Goal: Task Accomplishment & Management: Use online tool/utility

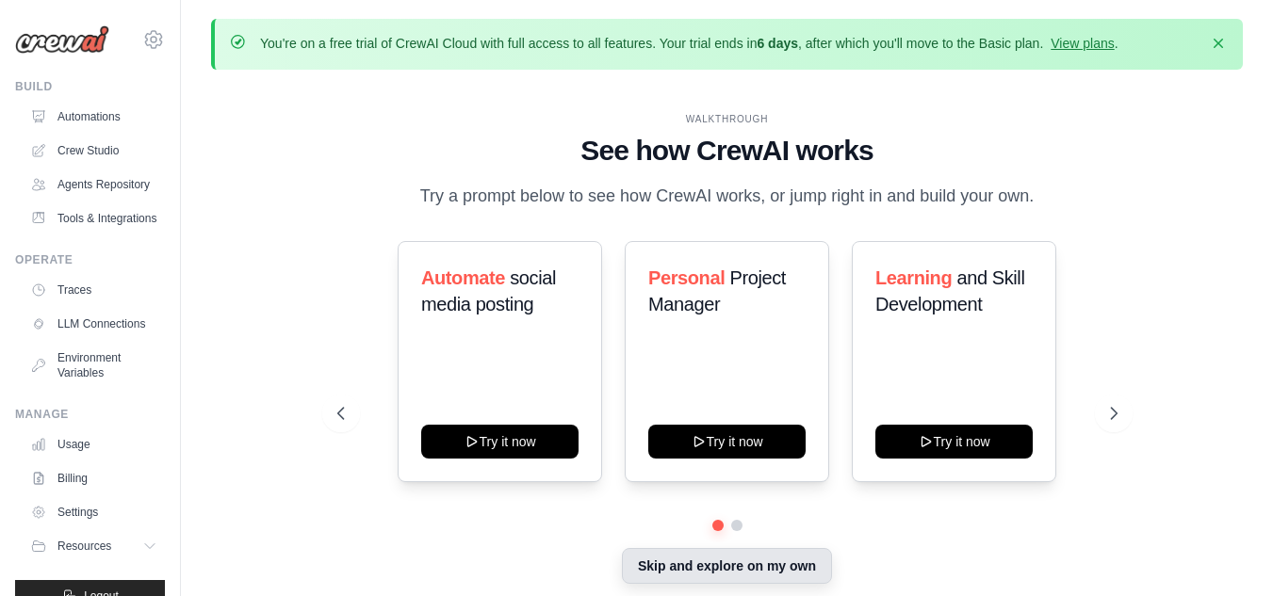
click at [704, 564] on button "Skip and explore on my own" at bounding box center [727, 566] width 210 height 36
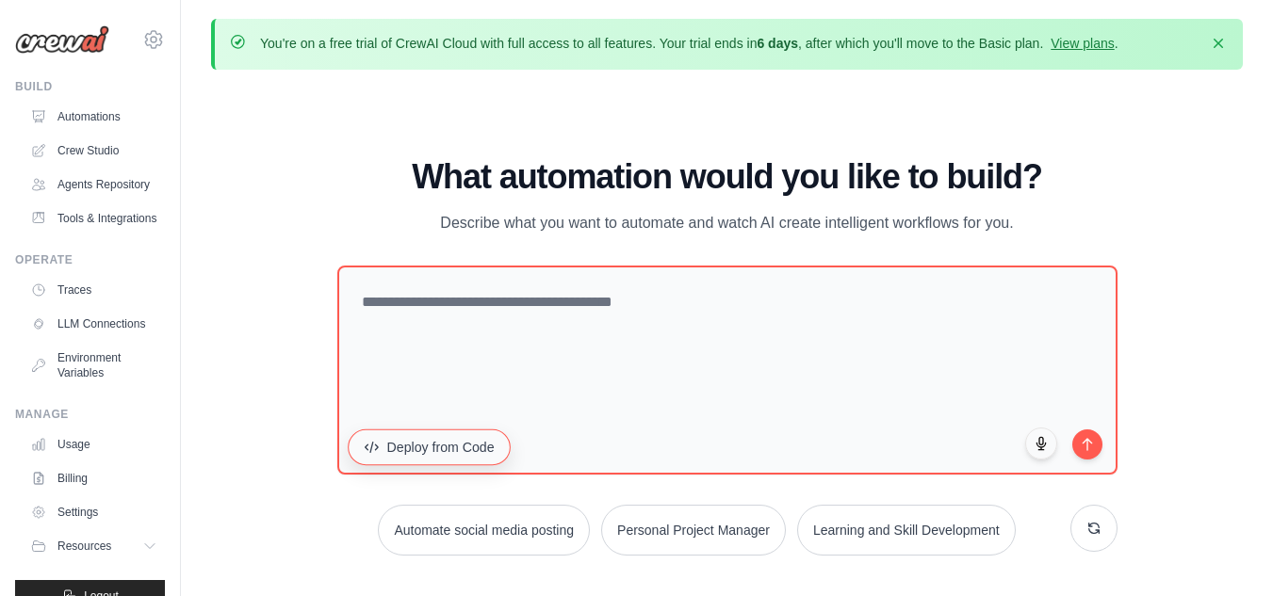
click at [435, 460] on button "Deploy from Code" at bounding box center [429, 447] width 163 height 36
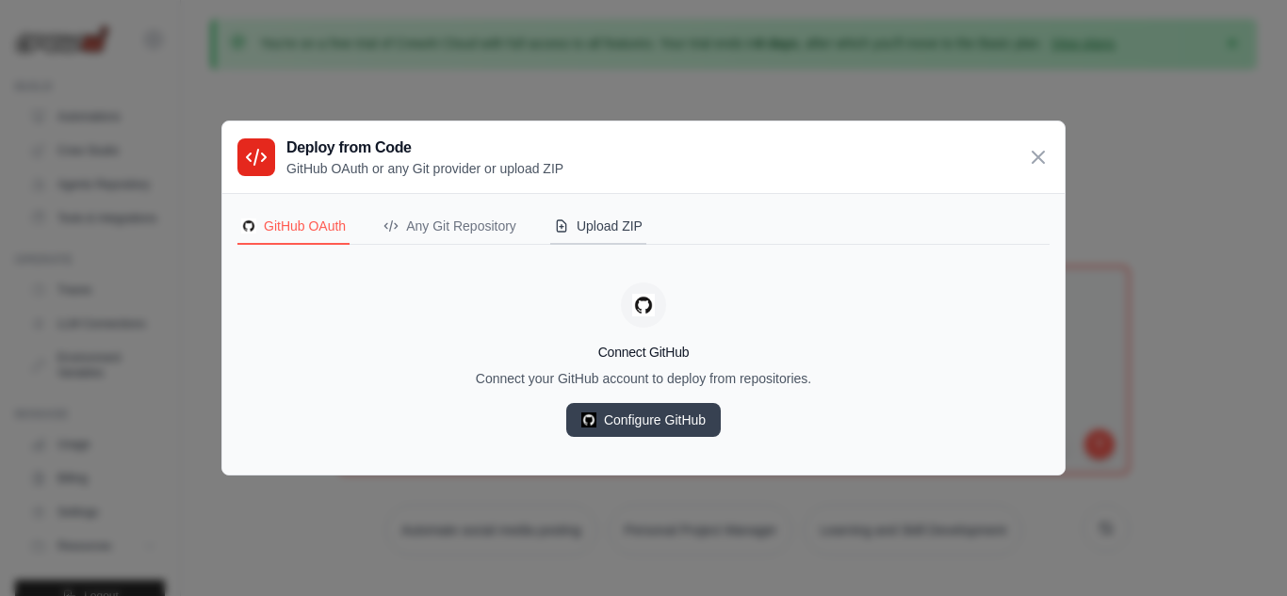
click at [592, 225] on div "Upload ZIP" at bounding box center [598, 226] width 89 height 19
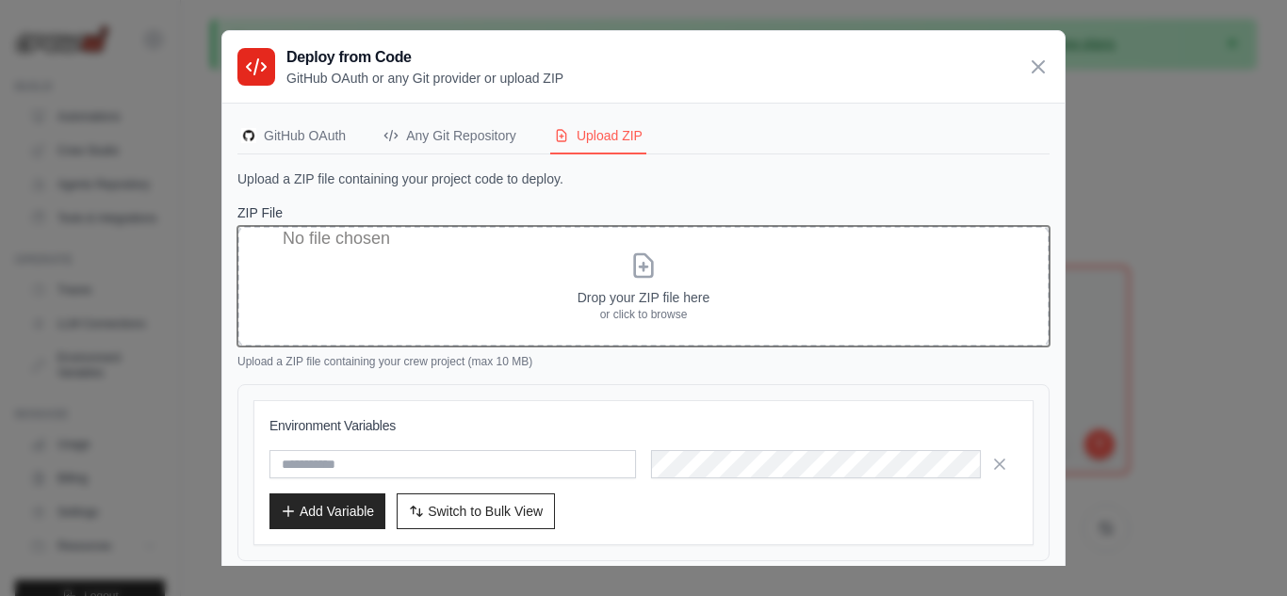
click at [620, 288] on input "ZIP File" at bounding box center [643, 286] width 812 height 121
type input "**********"
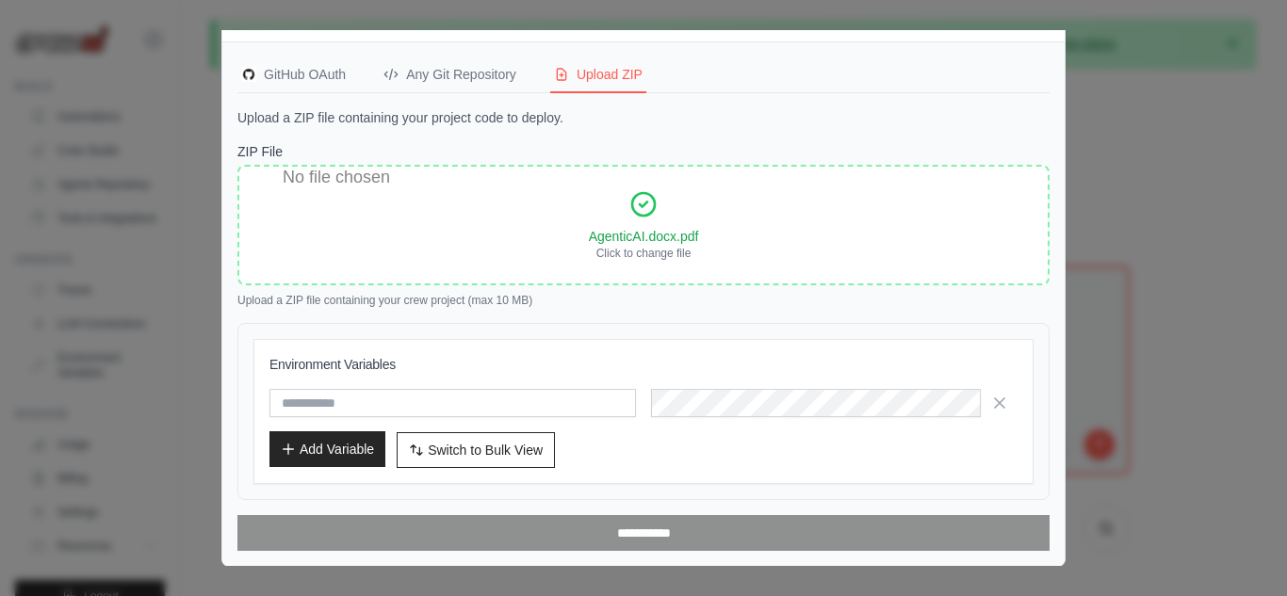
click at [306, 449] on button "Add Variable" at bounding box center [327, 450] width 116 height 36
click at [991, 398] on icon "button" at bounding box center [999, 402] width 19 height 19
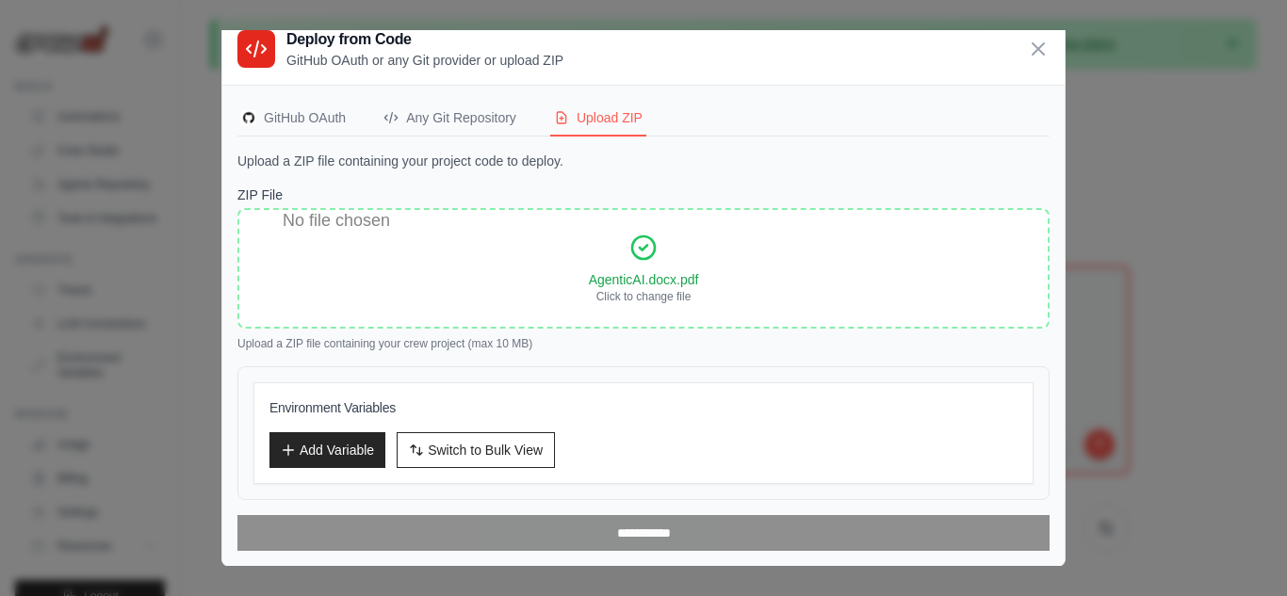
scroll to position [18, 0]
click at [337, 439] on button "Add Variable" at bounding box center [327, 450] width 116 height 36
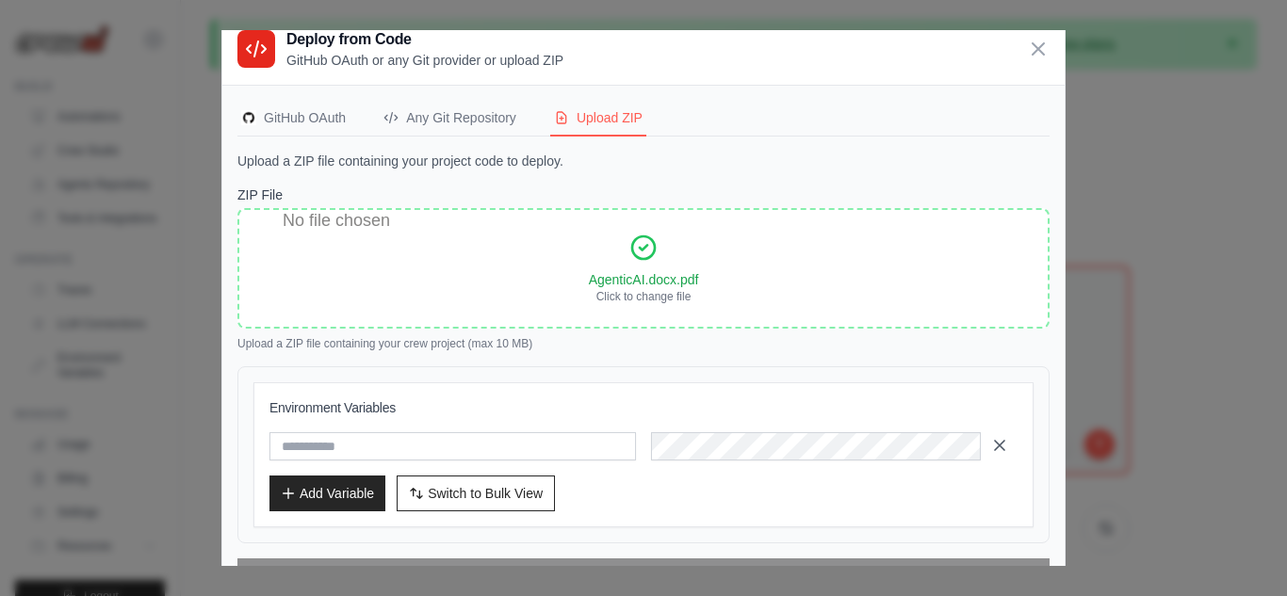
click at [988, 457] on button "button" at bounding box center [999, 446] width 23 height 28
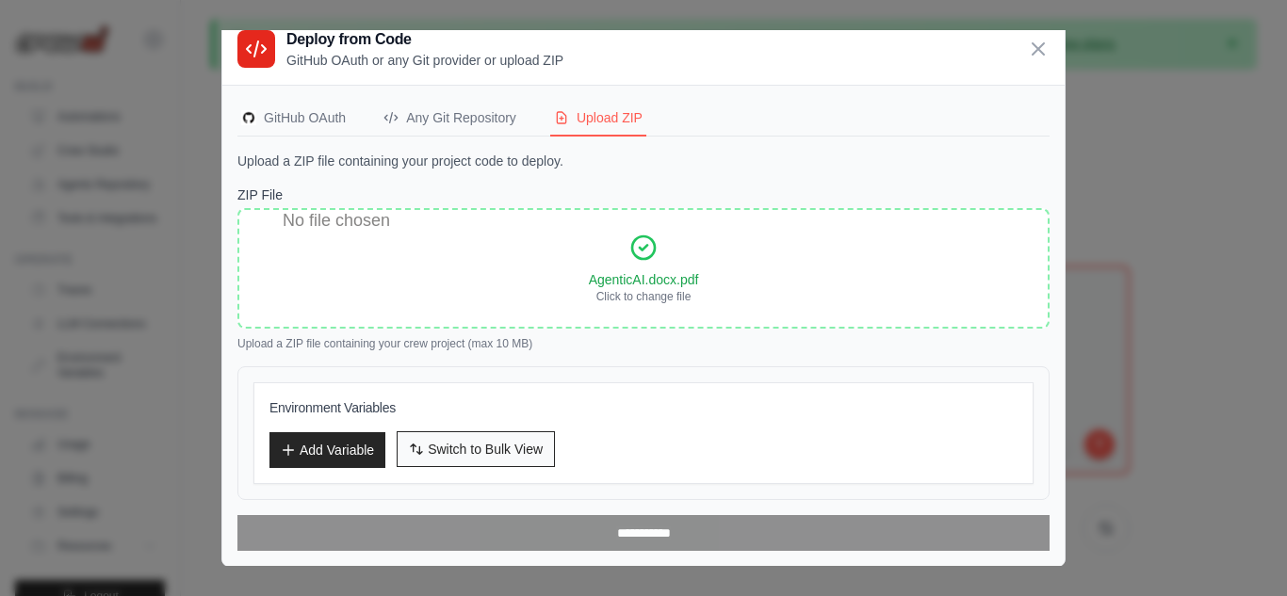
click at [530, 452] on span "Switch to Bulk View" at bounding box center [485, 449] width 115 height 19
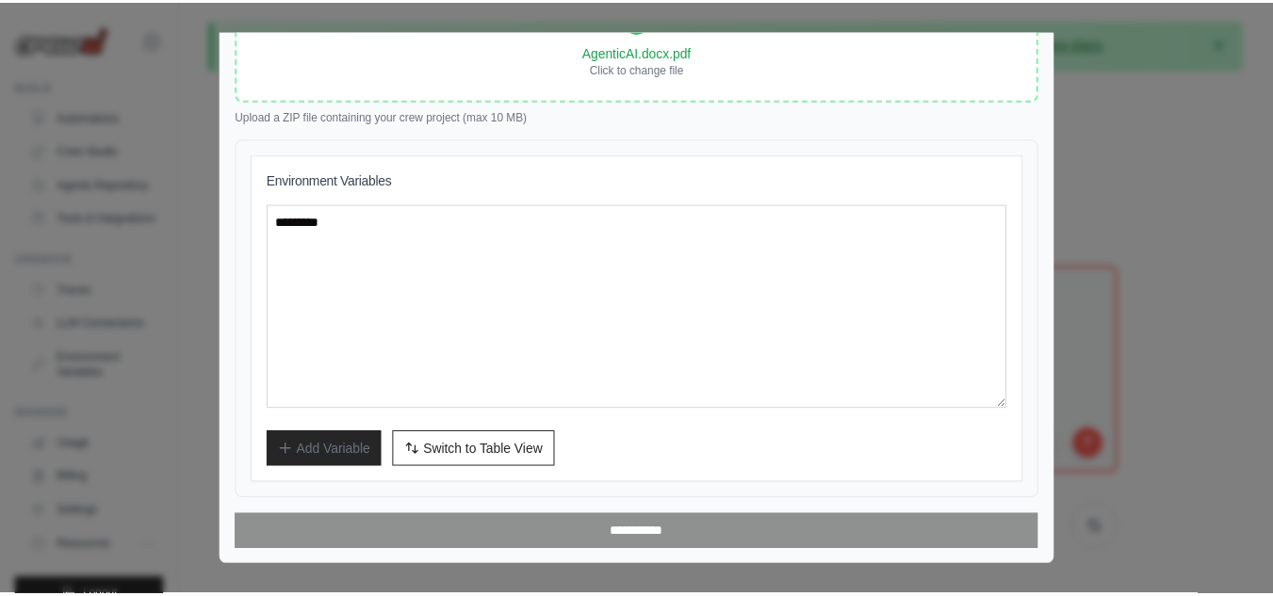
scroll to position [0, 0]
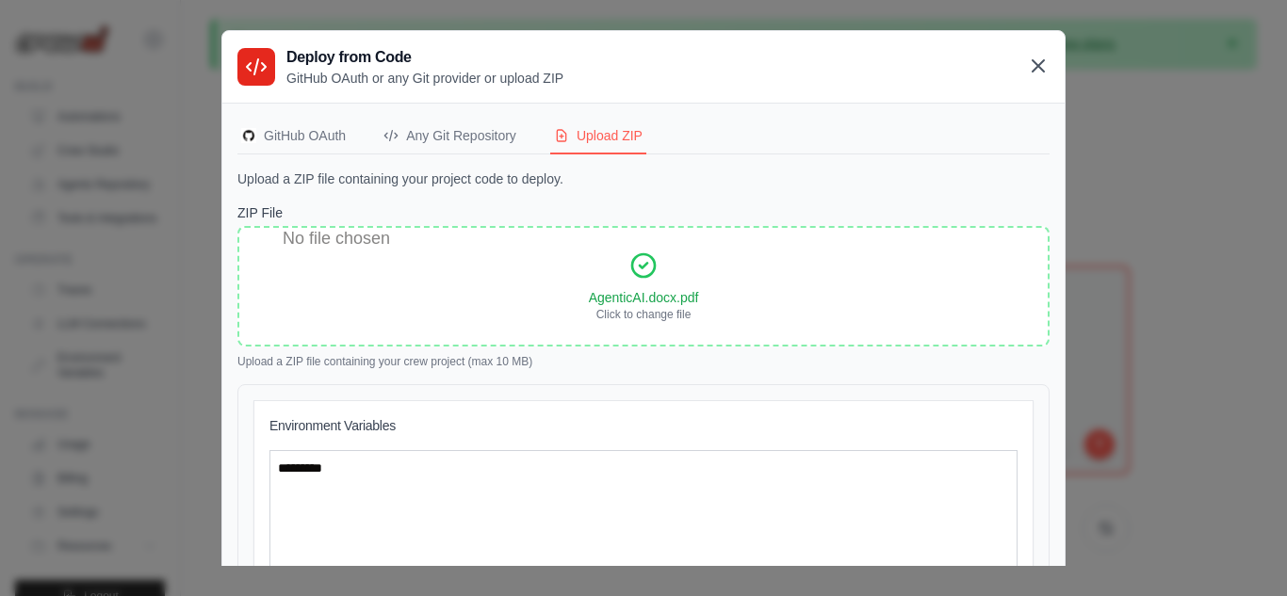
click at [1027, 66] on icon at bounding box center [1038, 66] width 23 height 23
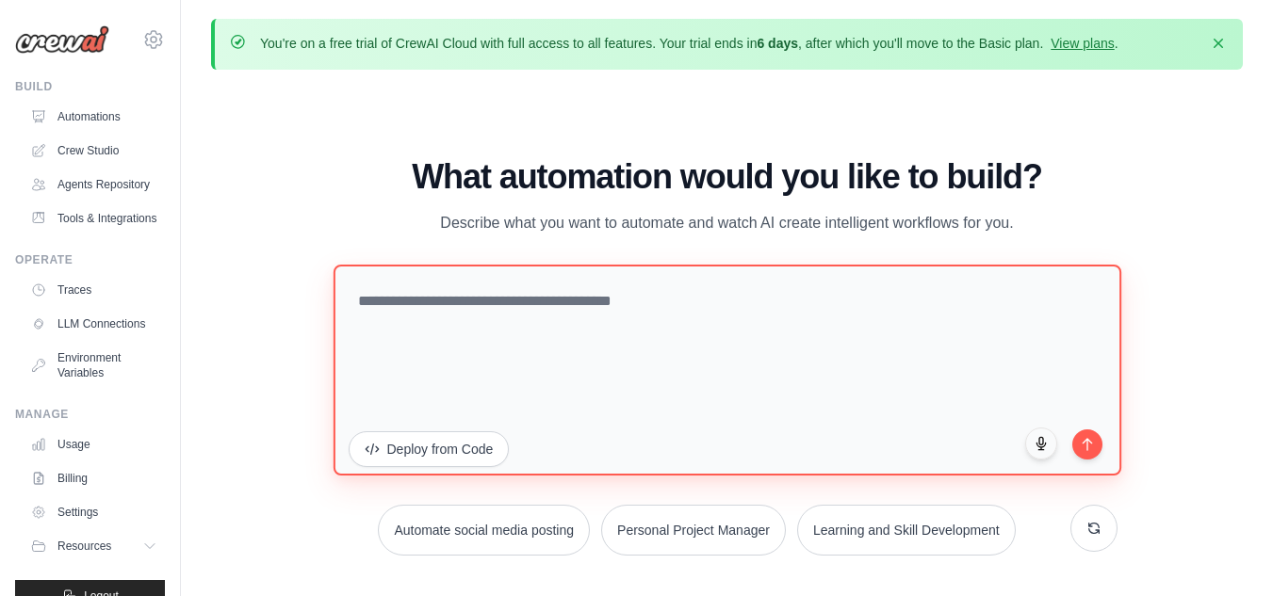
click at [791, 327] on textarea at bounding box center [727, 369] width 788 height 211
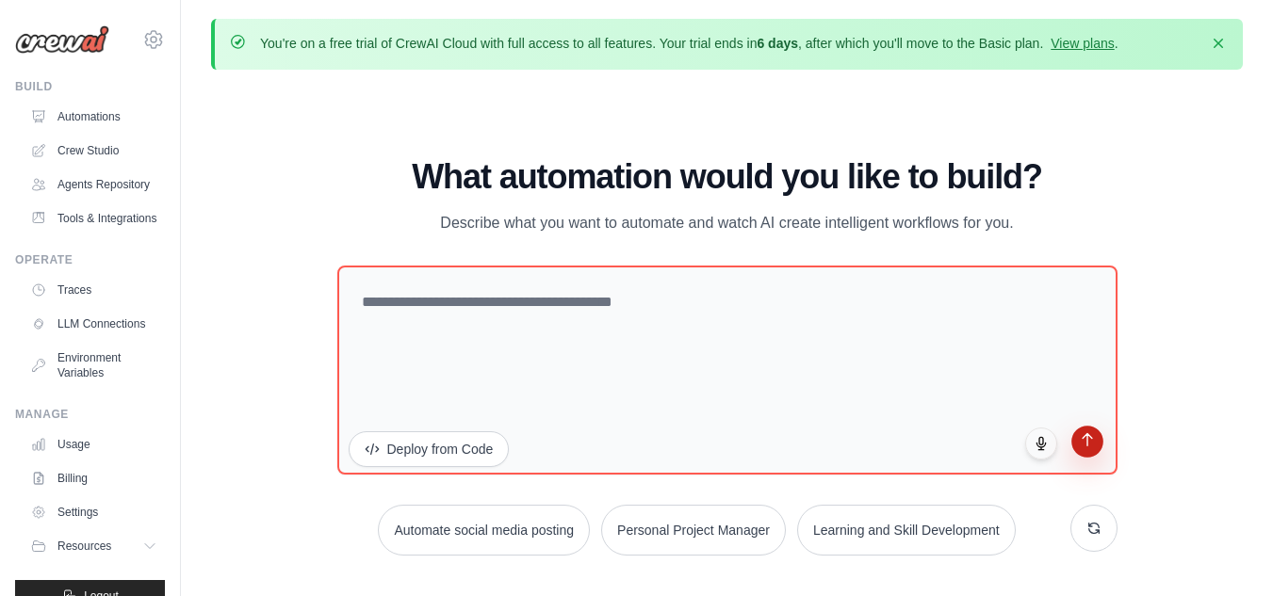
click at [1082, 446] on icon "submit" at bounding box center [1087, 440] width 16 height 16
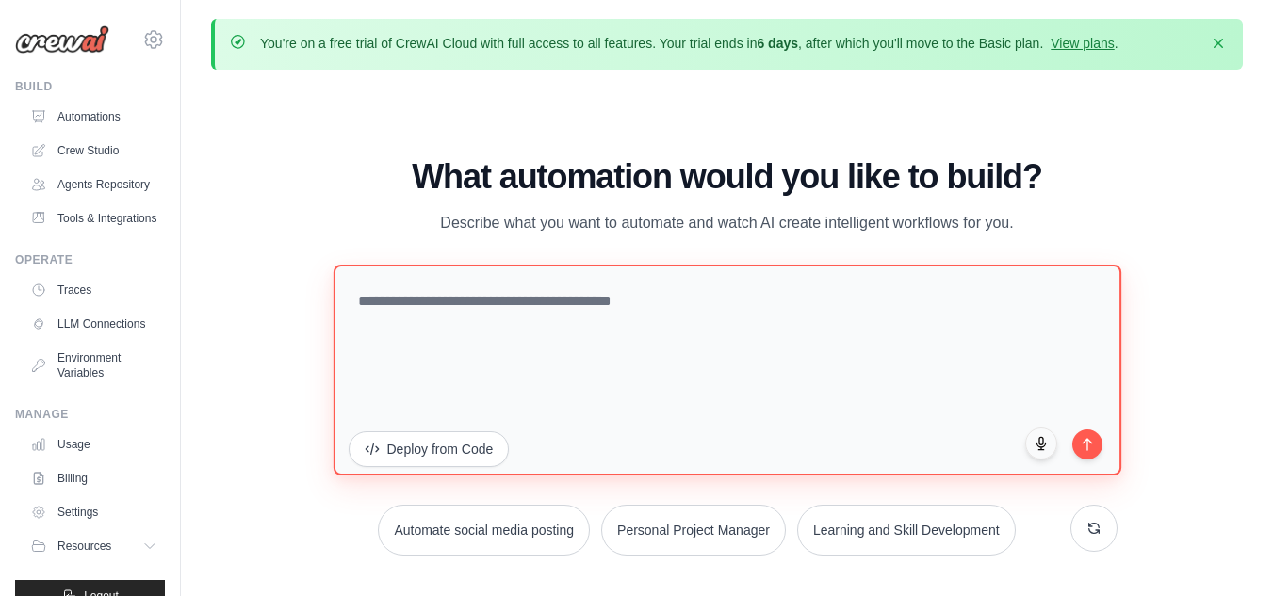
click at [740, 399] on textarea at bounding box center [727, 369] width 788 height 211
click at [541, 329] on textarea at bounding box center [727, 369] width 788 height 211
paste textarea "**********"
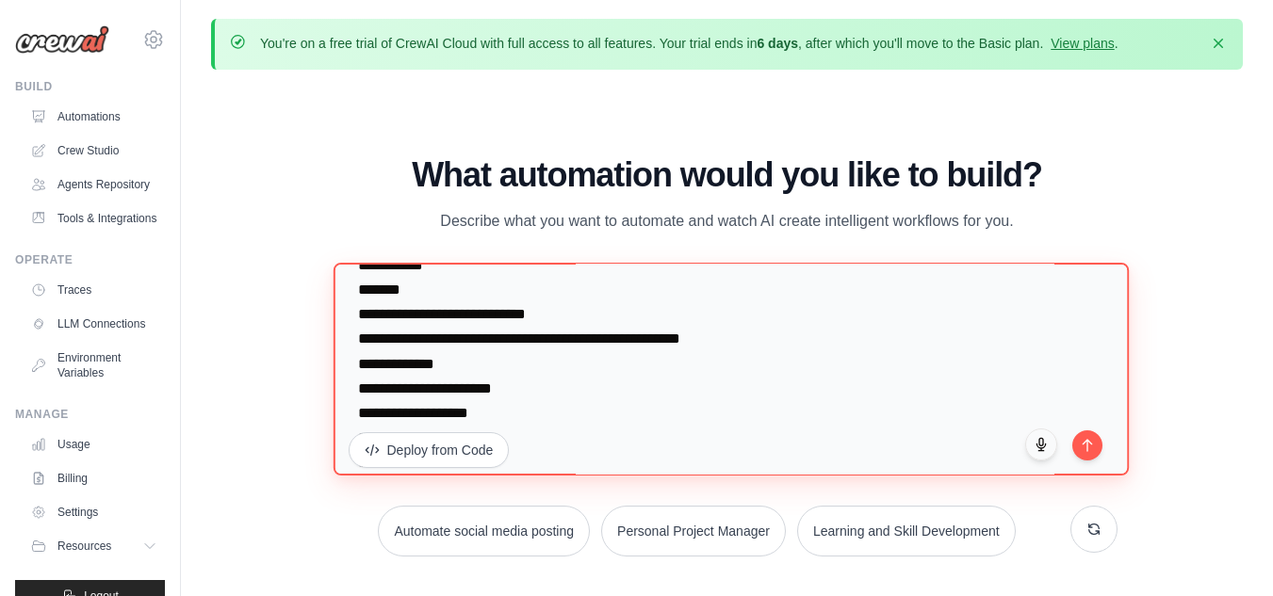
scroll to position [12272, 0]
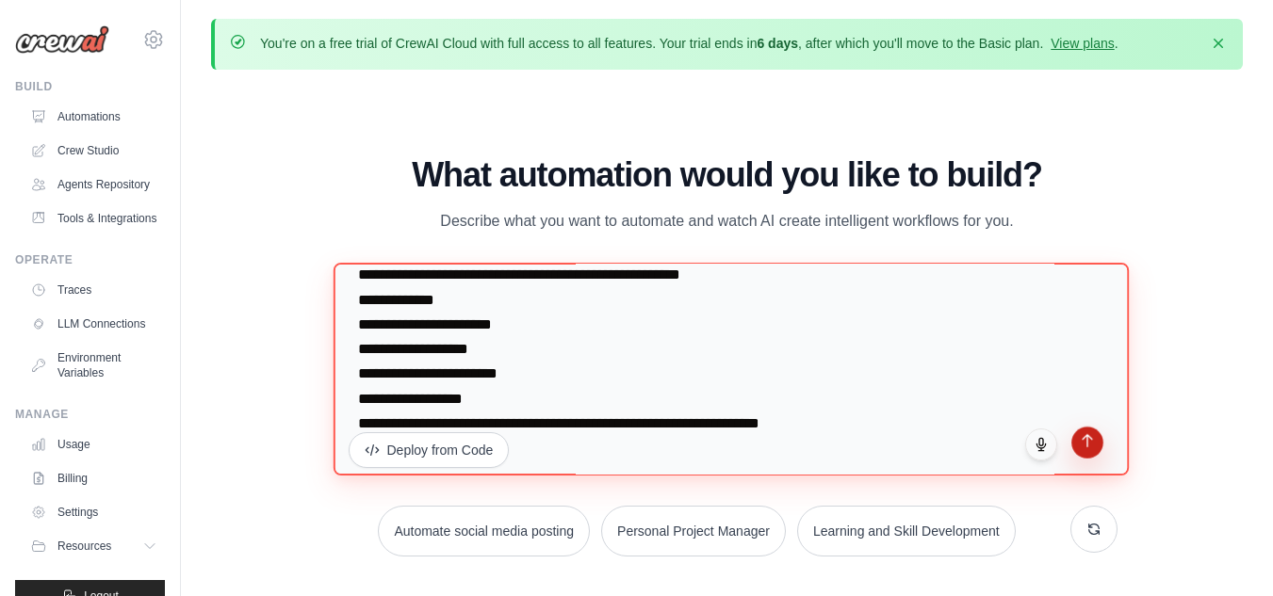
type textarea "**********"
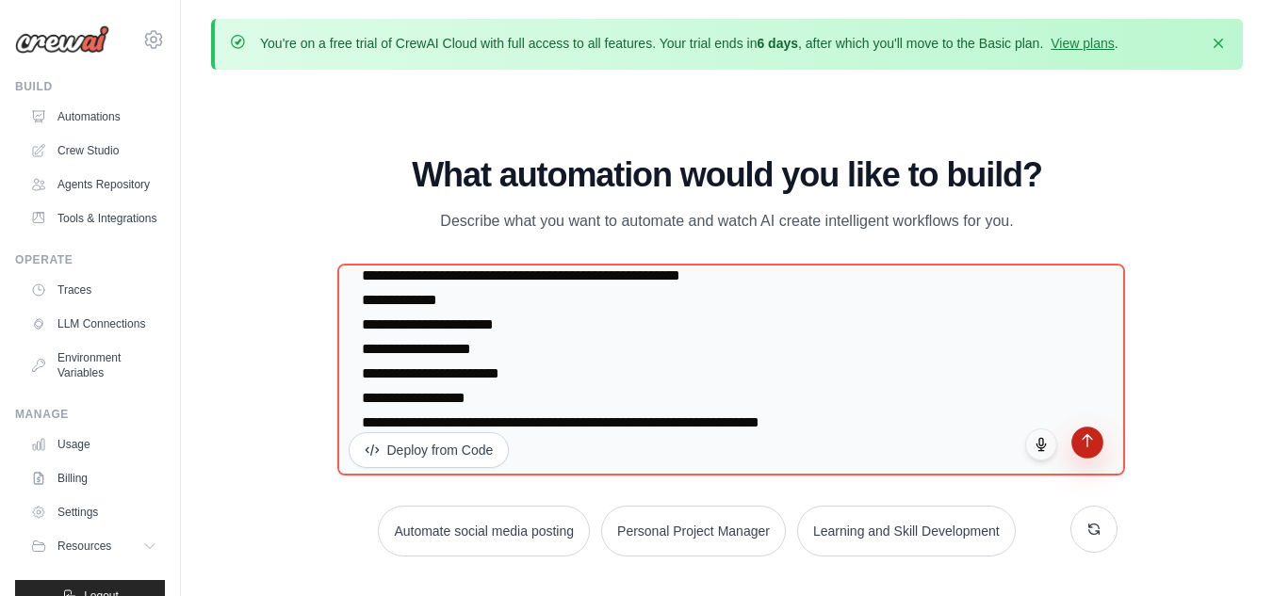
click at [1092, 436] on icon "submit" at bounding box center [1087, 440] width 16 height 16
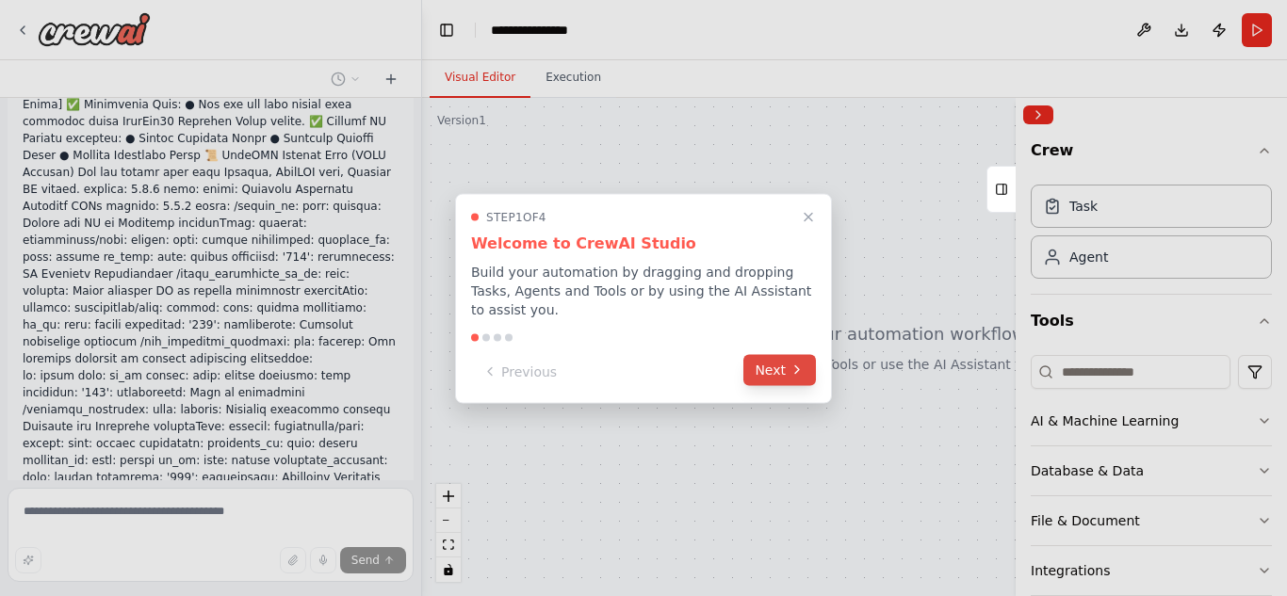
scroll to position [3272, 0]
click at [780, 366] on button "Next" at bounding box center [779, 369] width 73 height 31
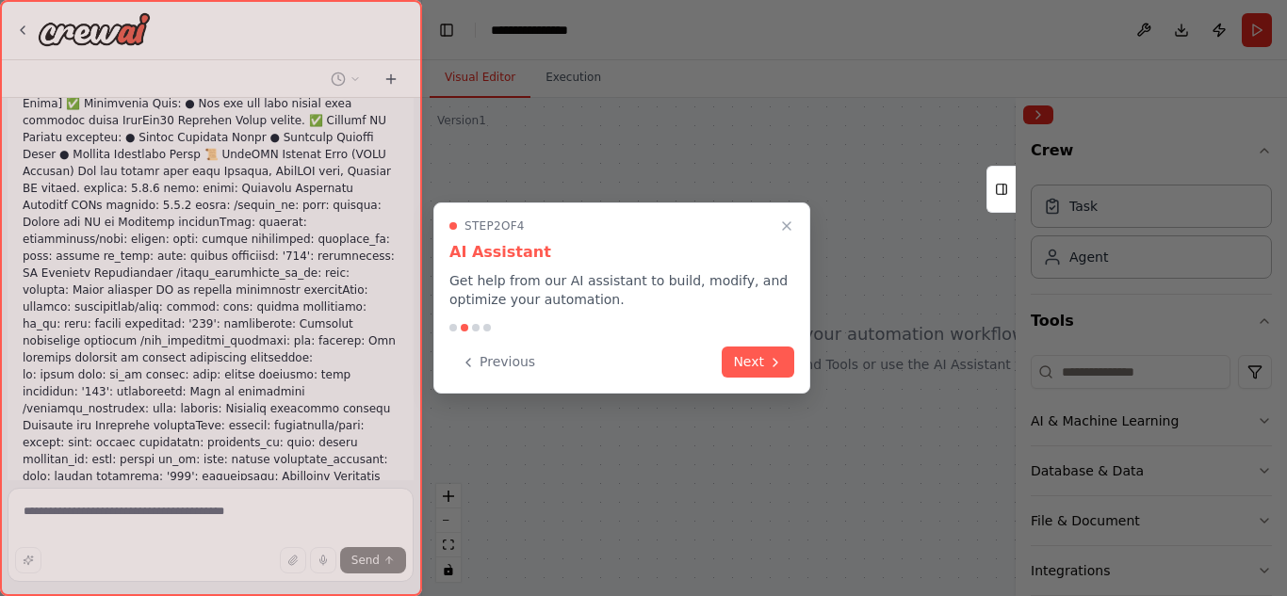
click at [780, 366] on icon at bounding box center [775, 362] width 15 height 15
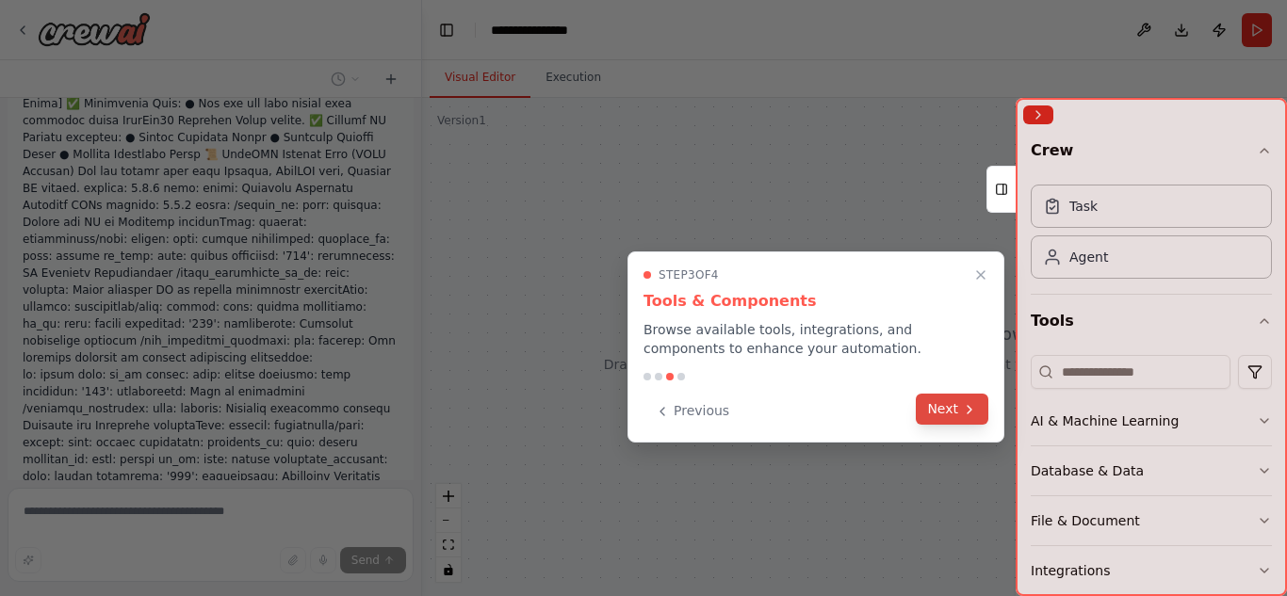
click at [960, 410] on button "Next" at bounding box center [952, 409] width 73 height 31
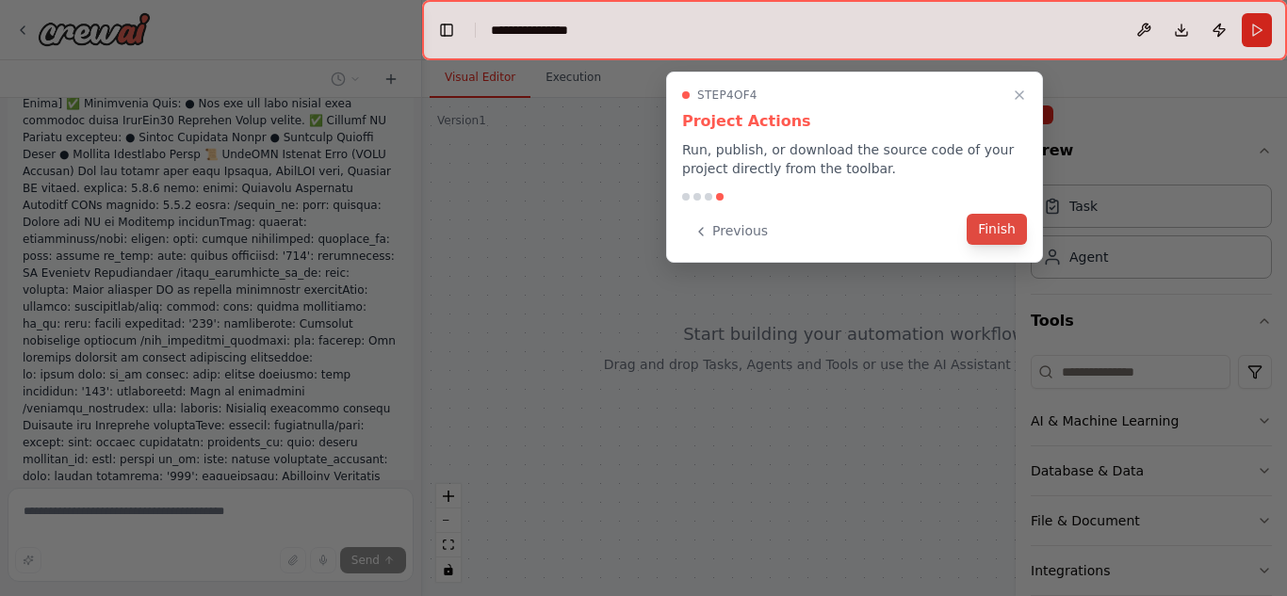
click at [986, 240] on button "Finish" at bounding box center [997, 229] width 60 height 31
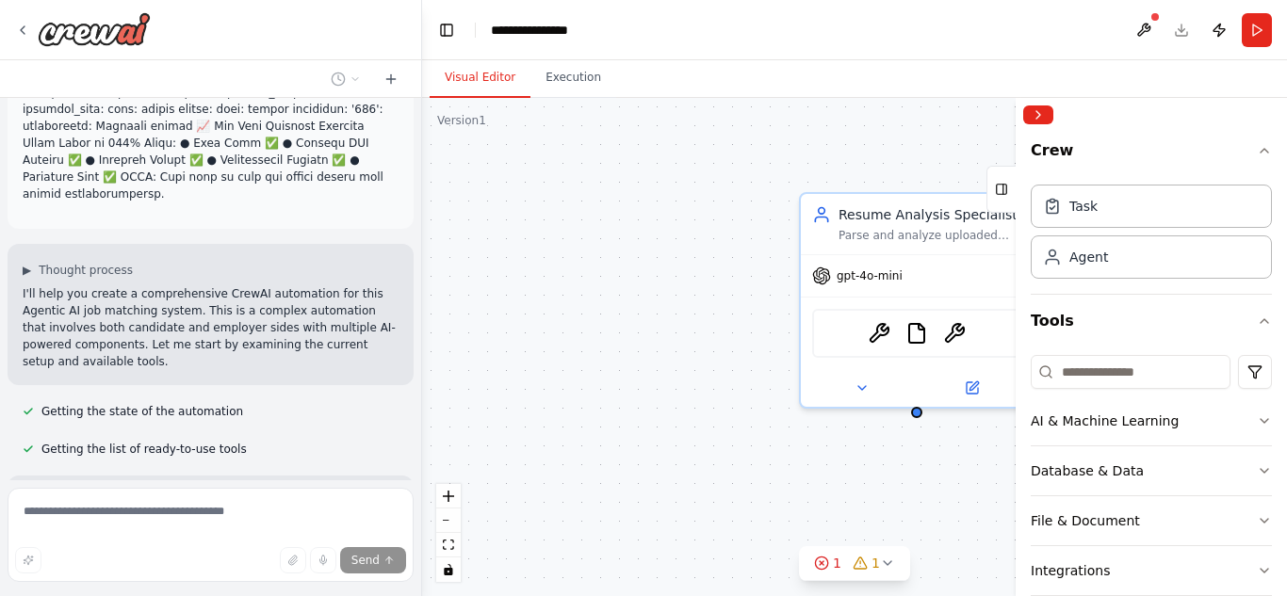
scroll to position [3881, 0]
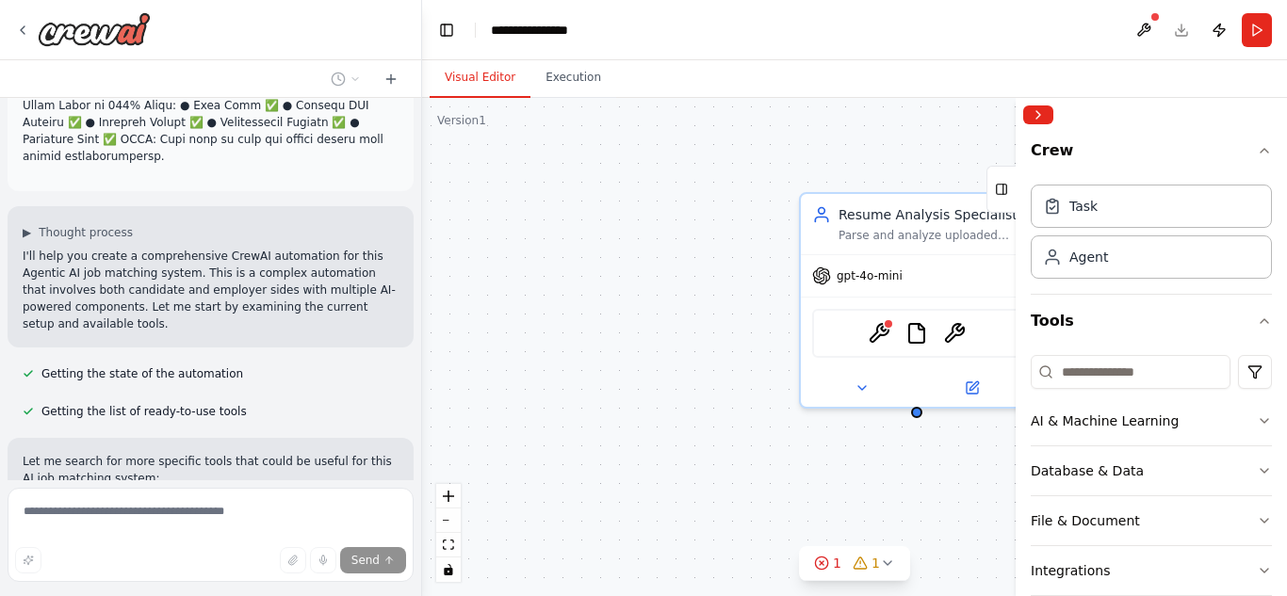
click at [715, 498] on div "Resume Analysis Specialist Parse and analyze uploaded resumes to extract struct…" at bounding box center [854, 347] width 865 height 498
click at [1240, 148] on button "Crew" at bounding box center [1151, 154] width 241 height 45
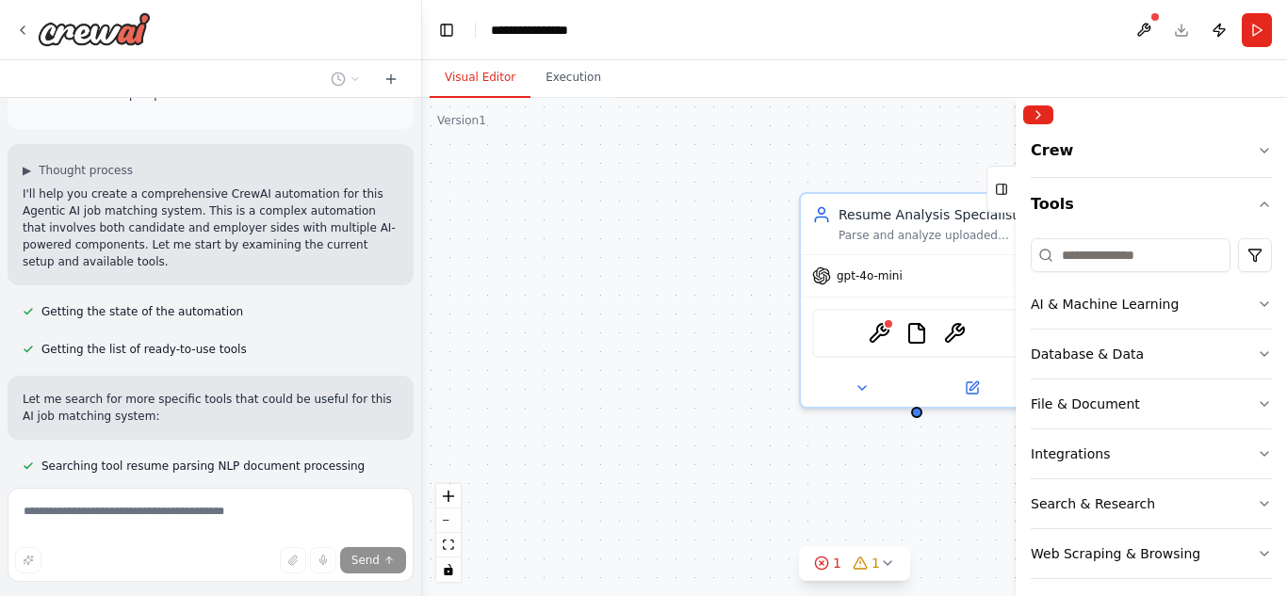
scroll to position [3996, 0]
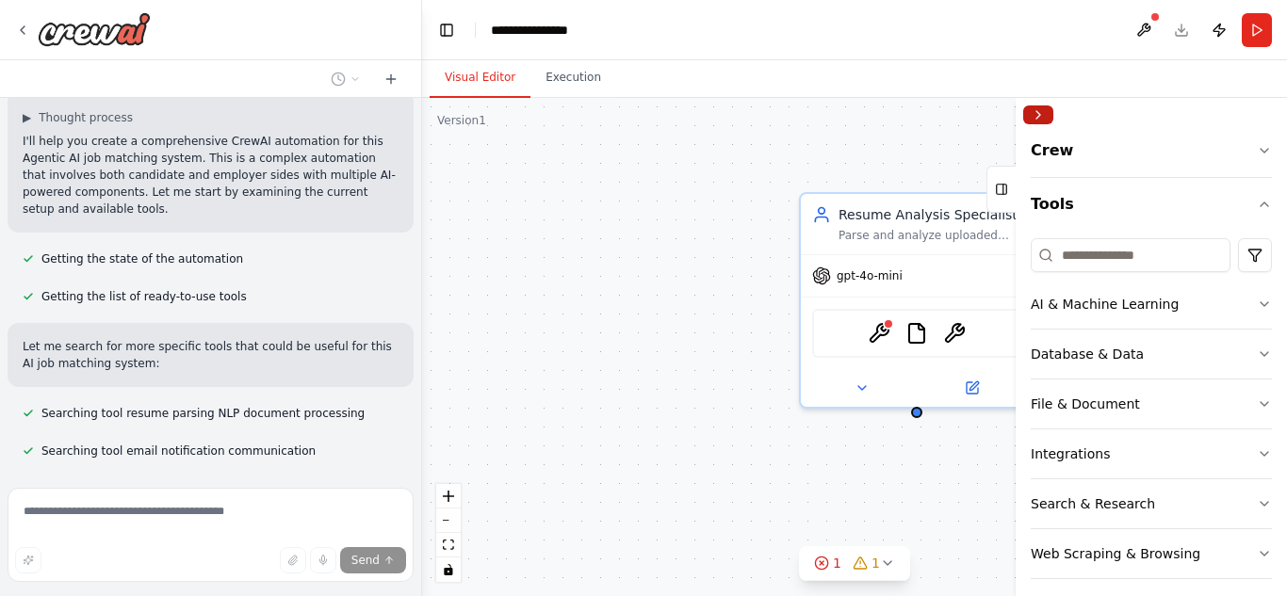
click at [1025, 111] on button "Collapse right sidebar" at bounding box center [1038, 115] width 30 height 19
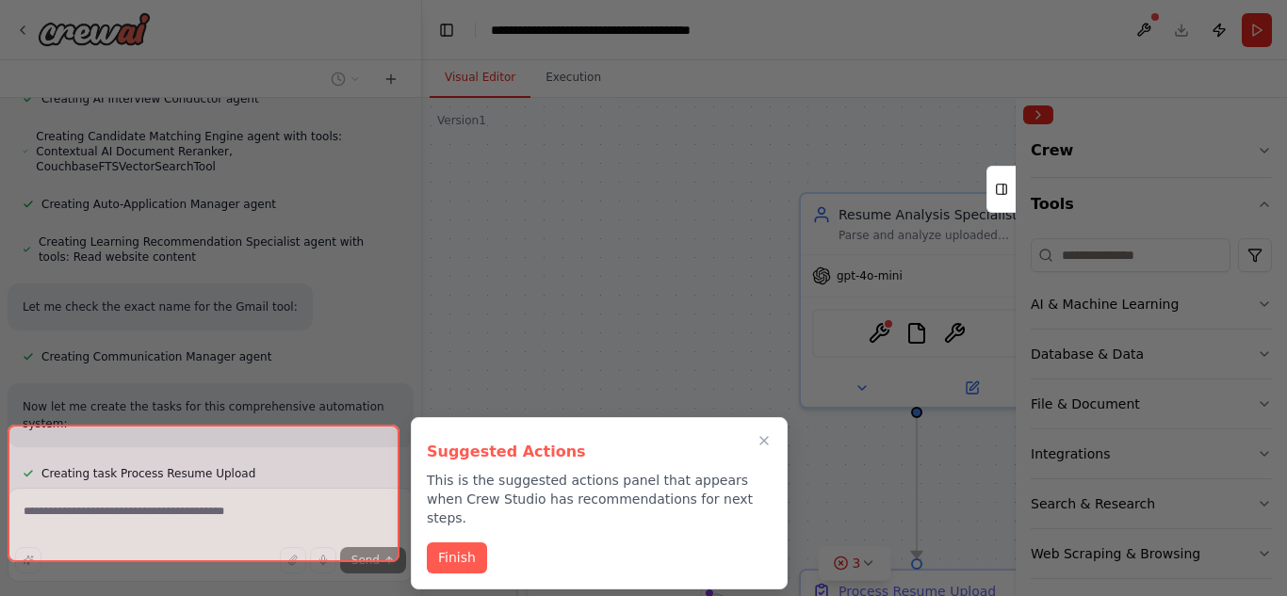
scroll to position [4785, 0]
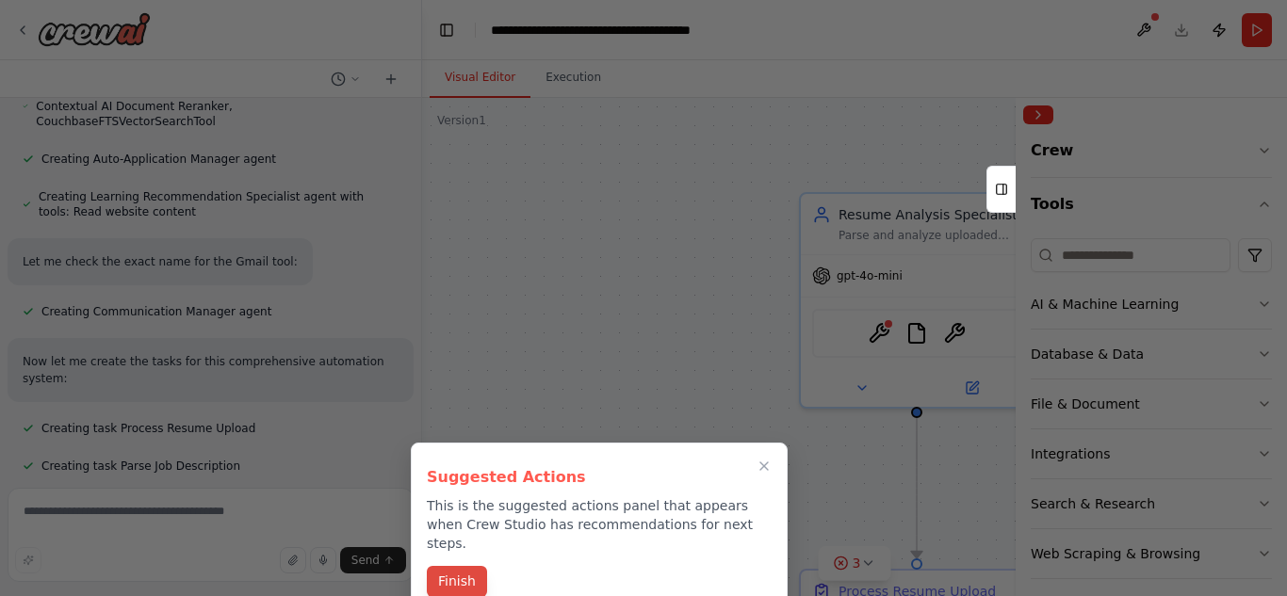
click at [453, 566] on button "Finish" at bounding box center [457, 581] width 60 height 31
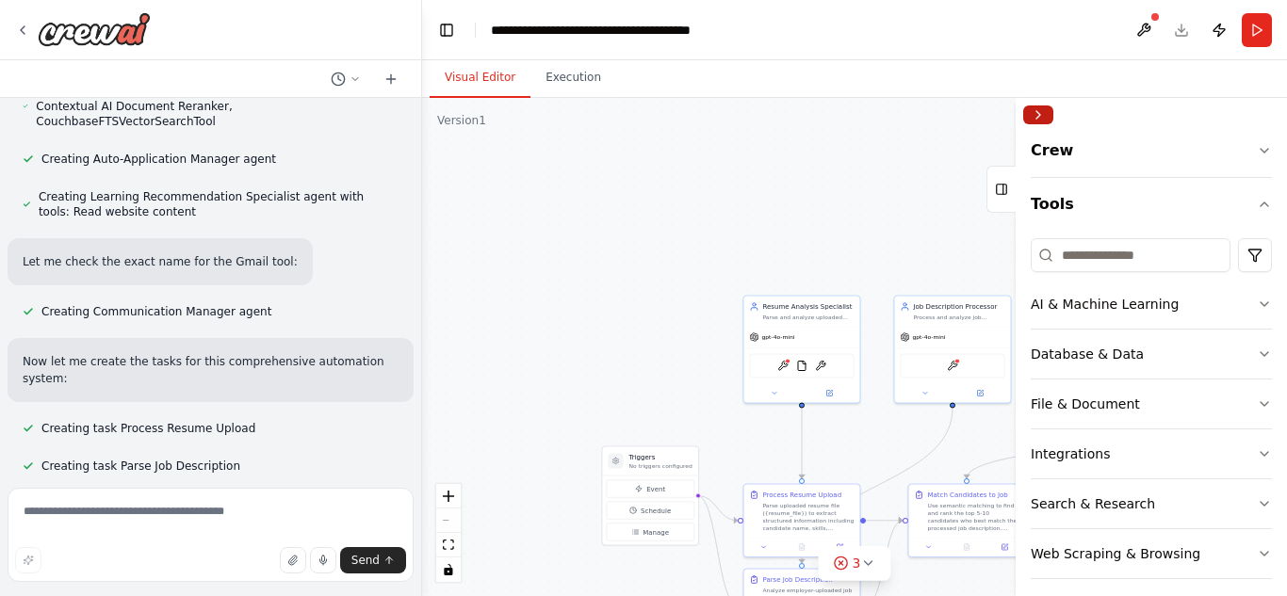
click at [1034, 111] on button "Collapse right sidebar" at bounding box center [1038, 115] width 30 height 19
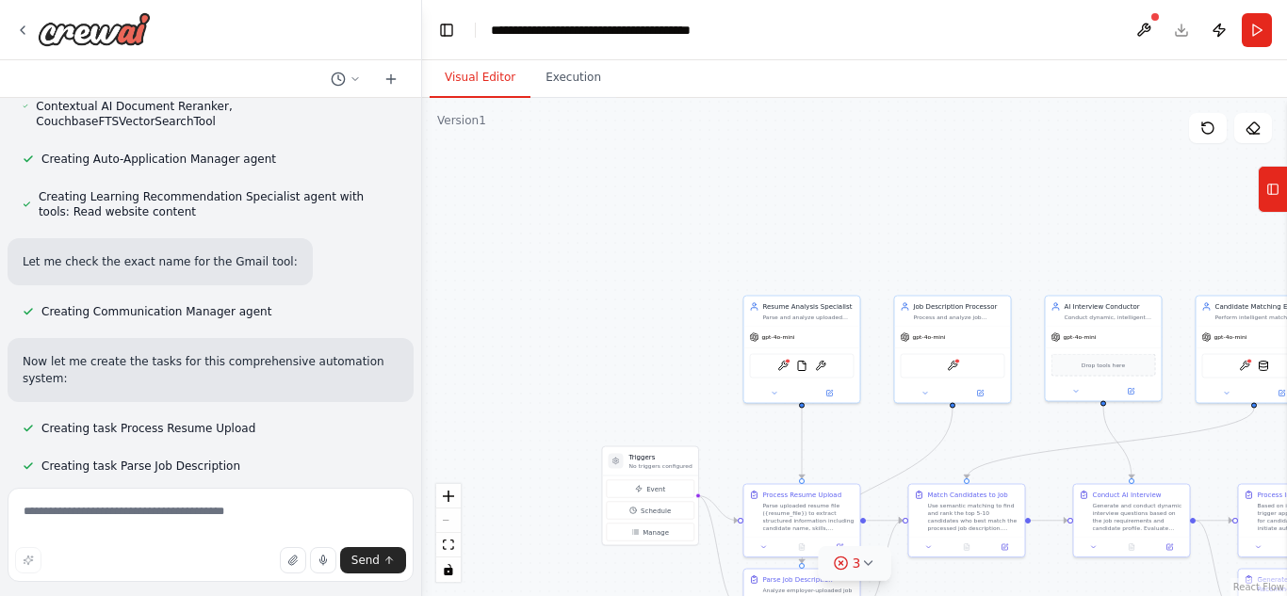
click at [864, 567] on icon at bounding box center [867, 563] width 15 height 15
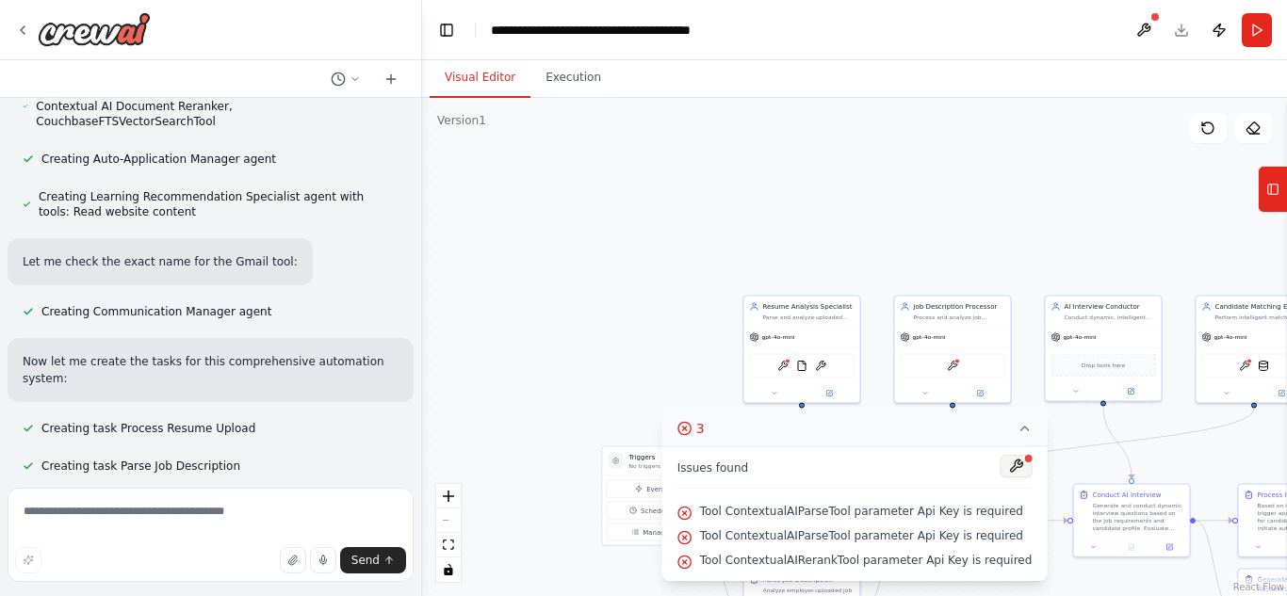
click at [1000, 471] on button at bounding box center [1016, 466] width 32 height 23
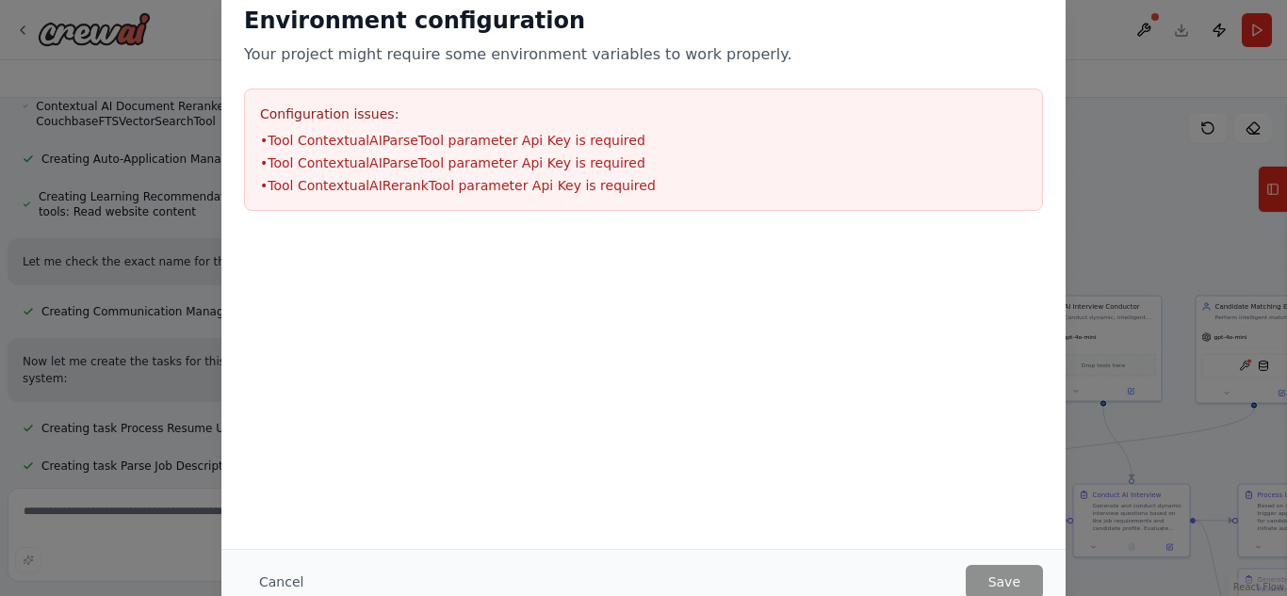
click at [1199, 273] on div "Environment configuration Your project might require some environment variables…" at bounding box center [643, 298] width 1287 height 596
click at [290, 581] on button "Cancel" at bounding box center [281, 582] width 74 height 34
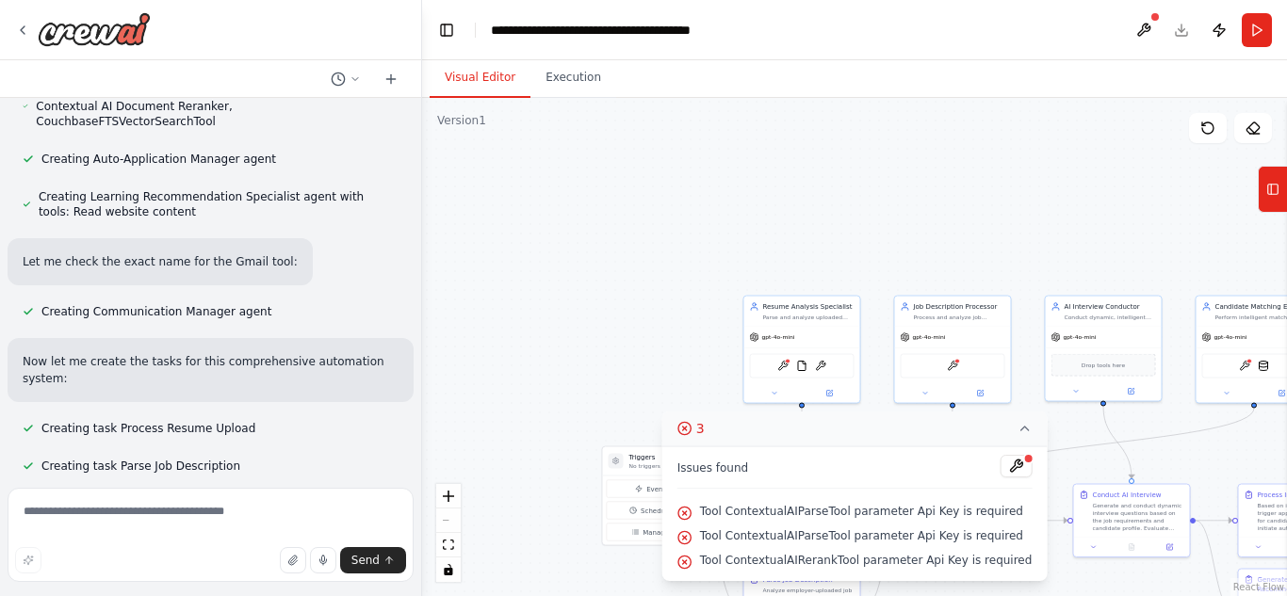
click at [615, 407] on div ".deletable-edge-delete-btn { width: 20px; height: 20px; border: 0px solid #ffff…" at bounding box center [854, 347] width 865 height 498
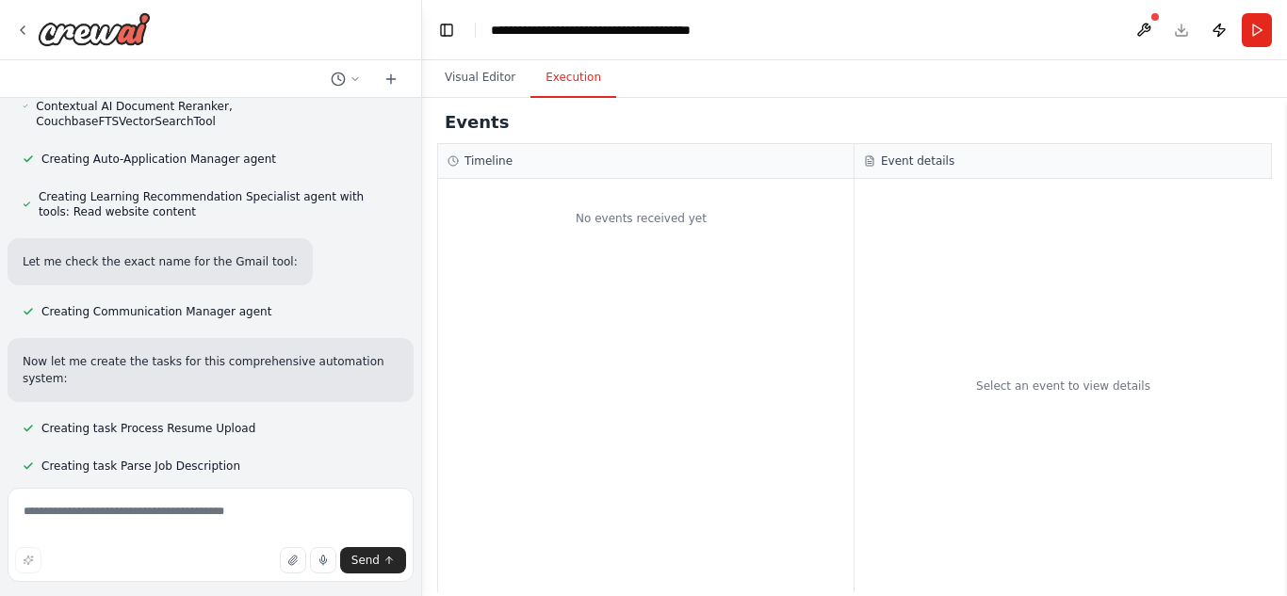
click at [557, 73] on button "Execution" at bounding box center [573, 78] width 86 height 40
click at [160, 535] on textarea at bounding box center [211, 535] width 406 height 94
type textarea "**********"
click at [366, 552] on button "Send" at bounding box center [373, 560] width 66 height 26
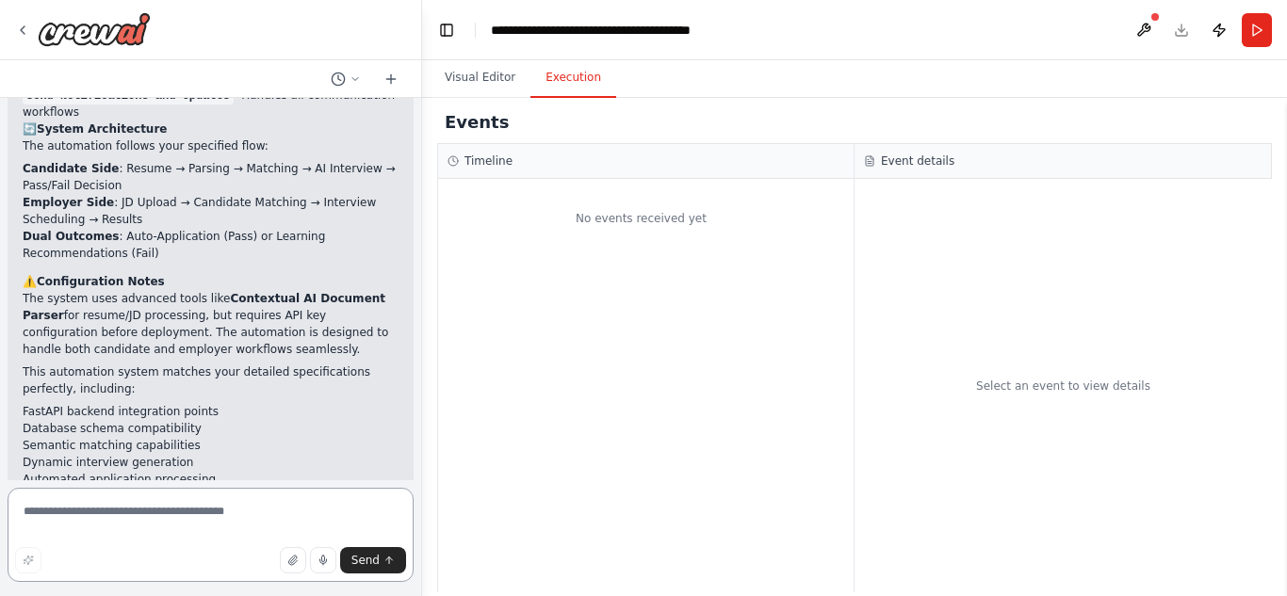
scroll to position [6046, 0]
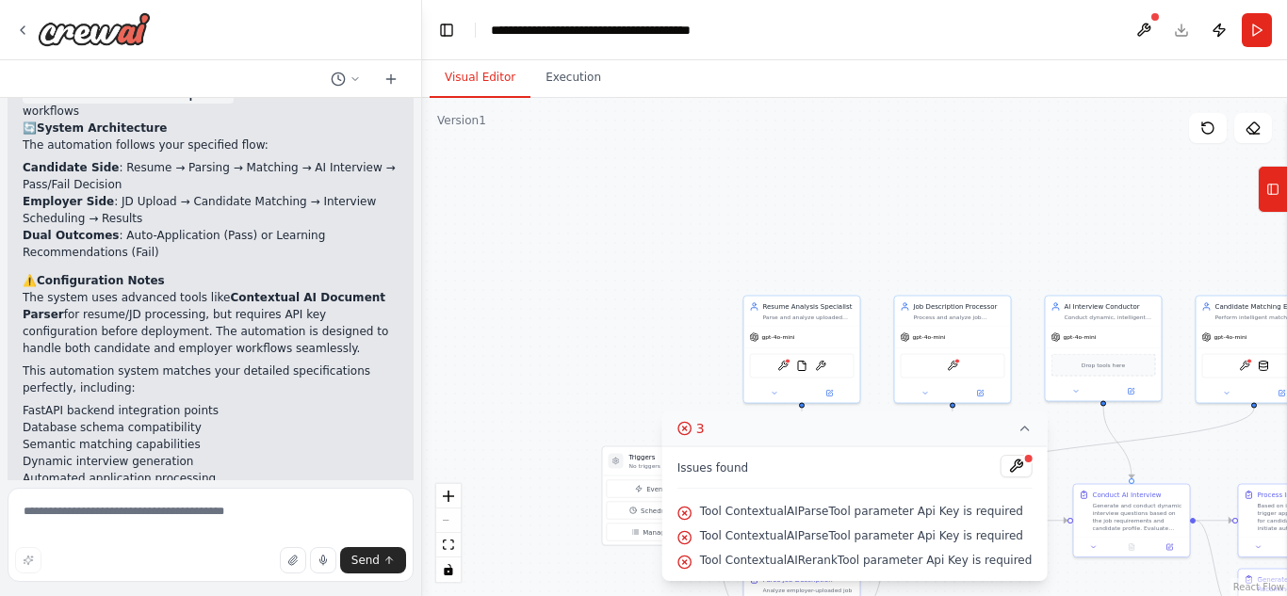
click at [491, 67] on button "Visual Editor" at bounding box center [480, 78] width 101 height 40
drag, startPoint x: 874, startPoint y: 423, endPoint x: 717, endPoint y: 398, distance: 159.4
click at [717, 398] on div ".deletable-edge-delete-btn { width: 20px; height: 20px; border: 0px solid #ffff…" at bounding box center [854, 347] width 865 height 498
click at [1182, 34] on header "**********" at bounding box center [854, 30] width 865 height 60
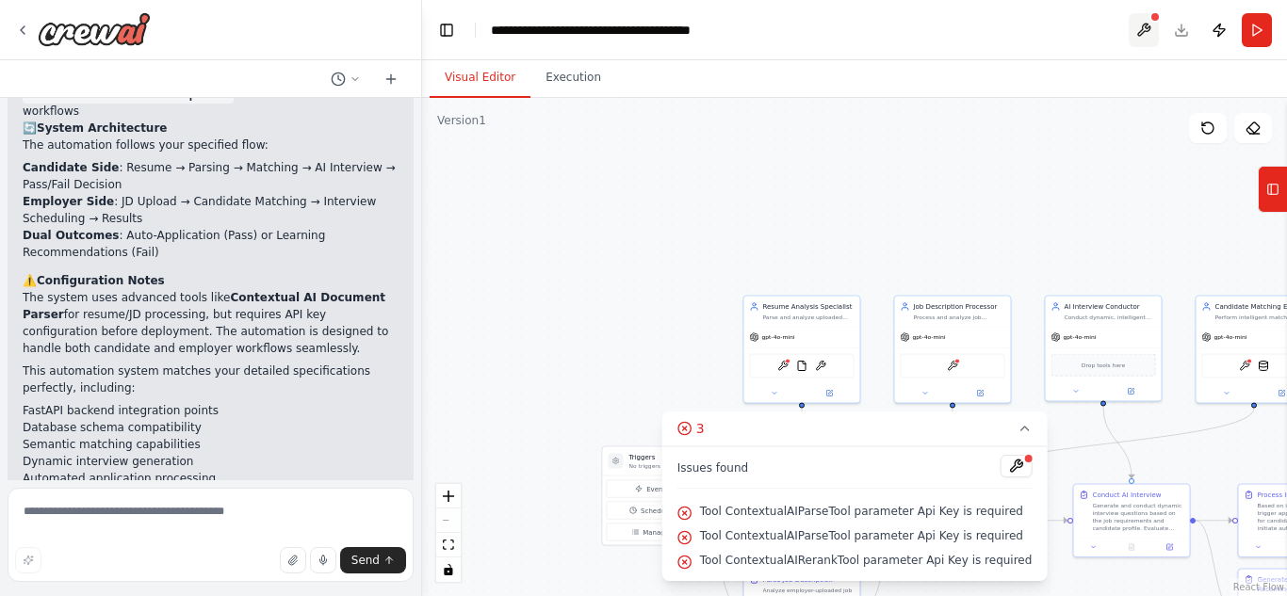
click at [1148, 30] on button at bounding box center [1144, 30] width 30 height 34
click at [1148, 30] on div at bounding box center [1144, 30] width 30 height 34
click at [1017, 435] on icon at bounding box center [1024, 428] width 15 height 15
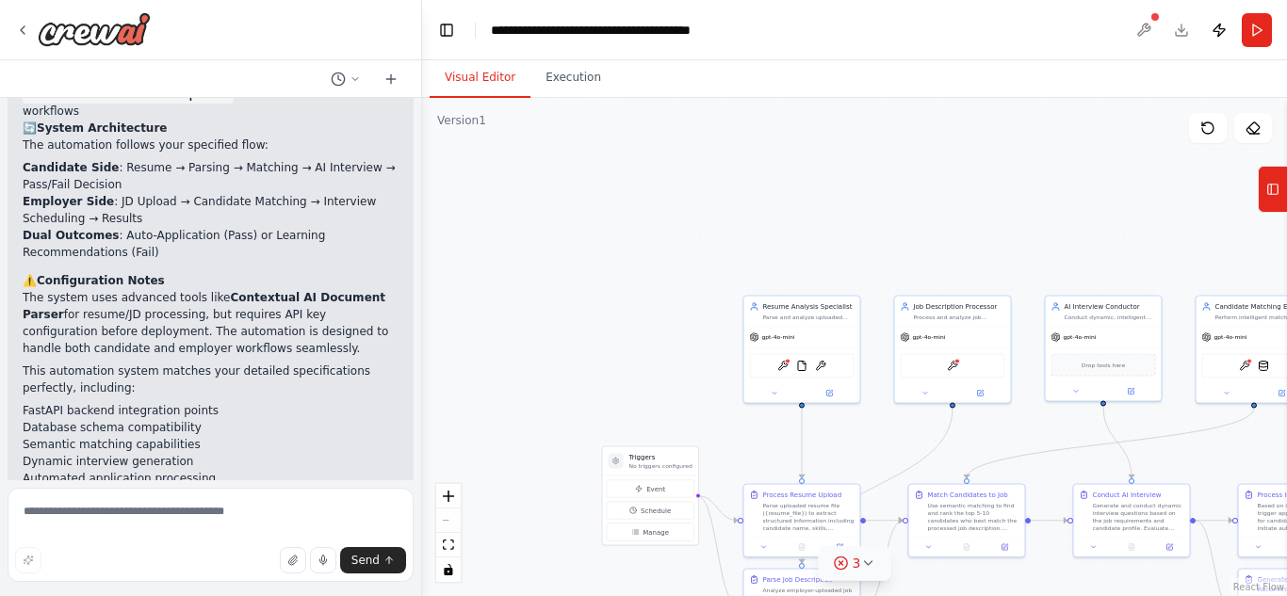
click at [1145, 30] on div at bounding box center [1144, 30] width 30 height 34
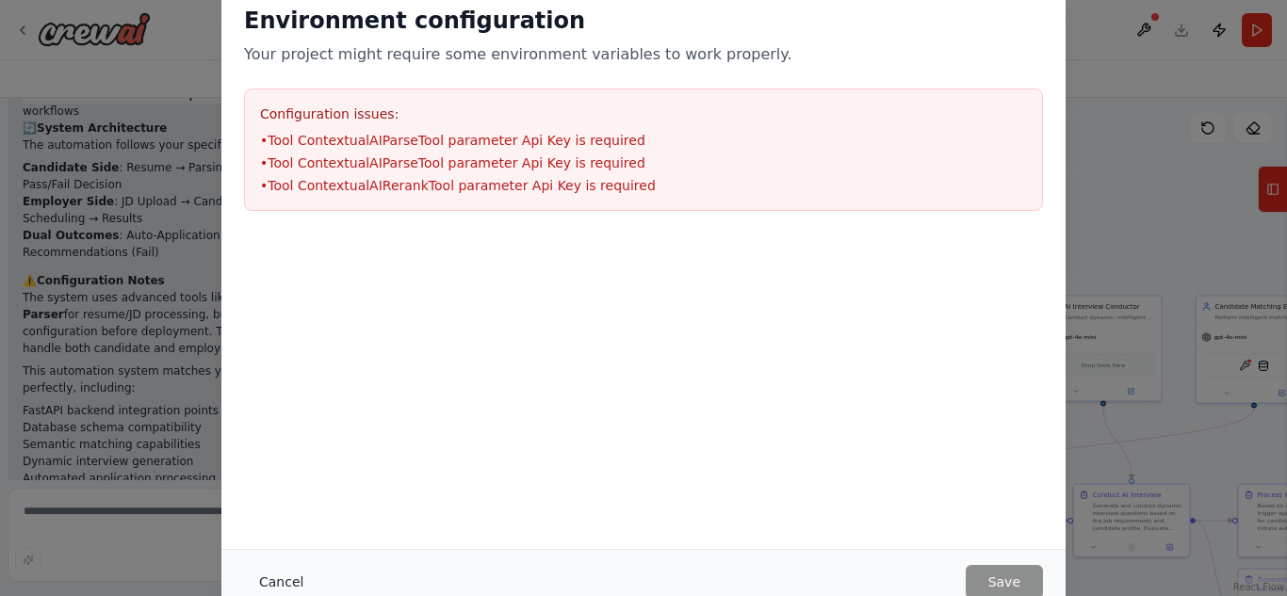
click at [303, 579] on button "Cancel" at bounding box center [281, 582] width 74 height 34
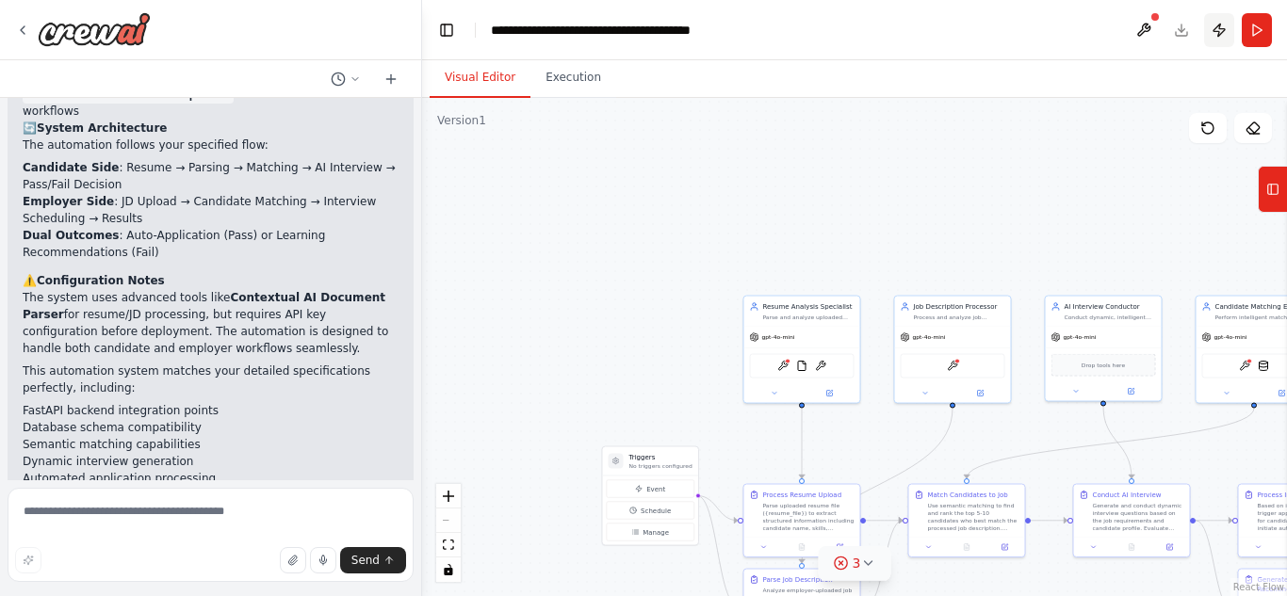
click at [1221, 24] on button "Publish" at bounding box center [1219, 30] width 30 height 34
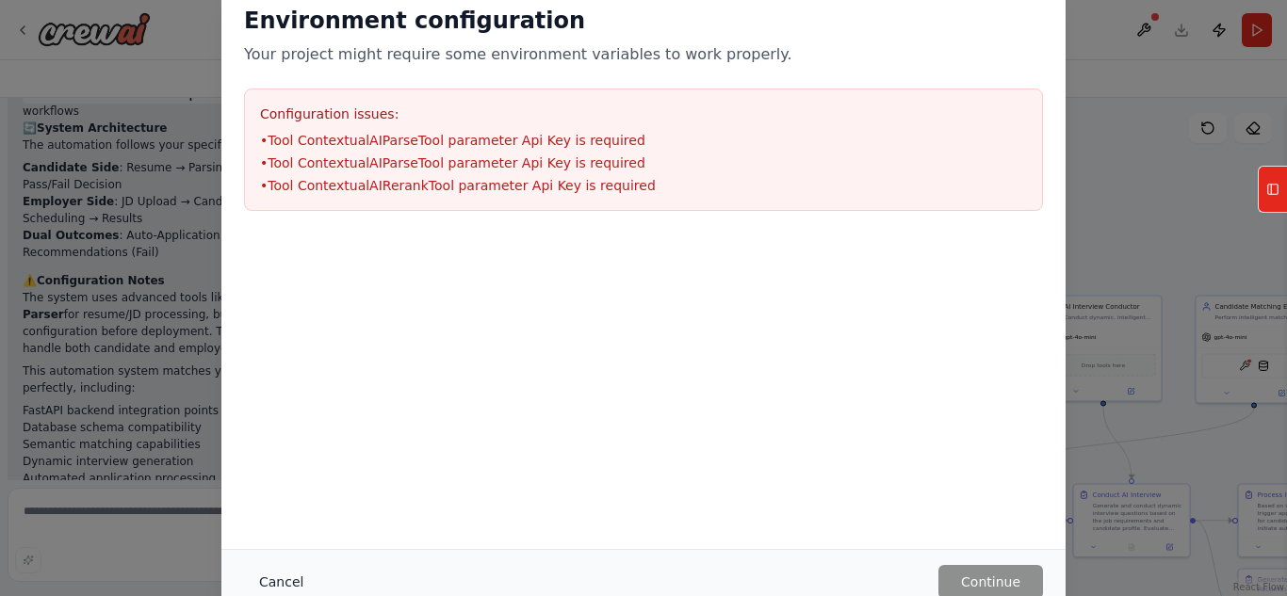
click at [258, 578] on button "Cancel" at bounding box center [281, 582] width 74 height 34
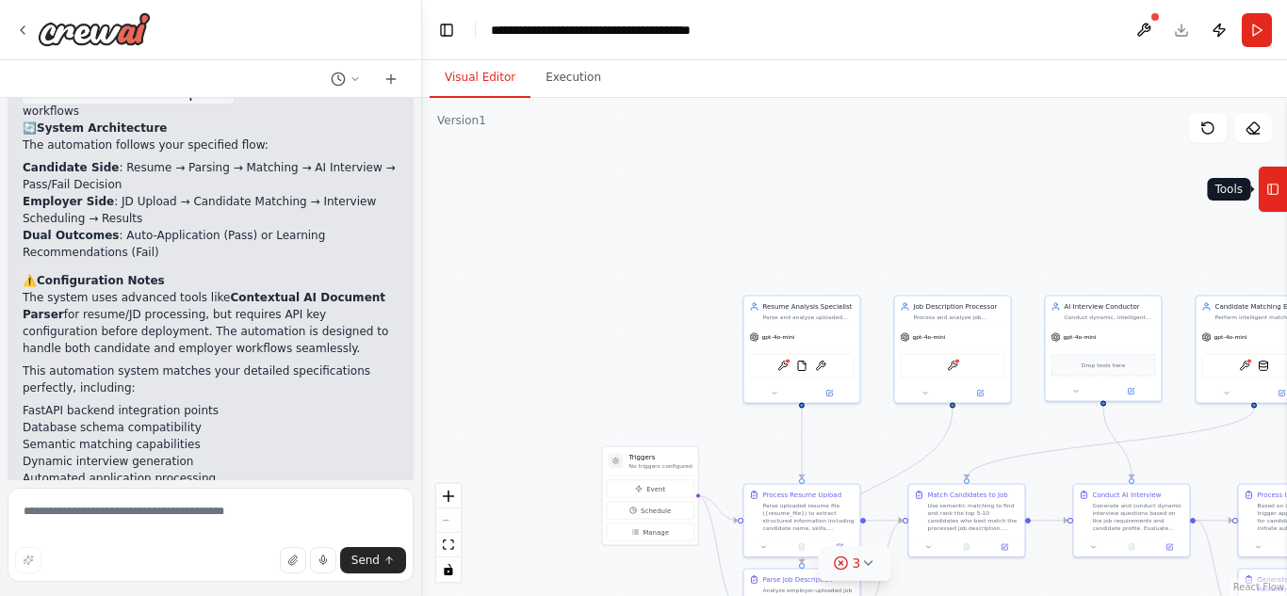
click at [1276, 206] on button "Tools" at bounding box center [1272, 189] width 29 height 47
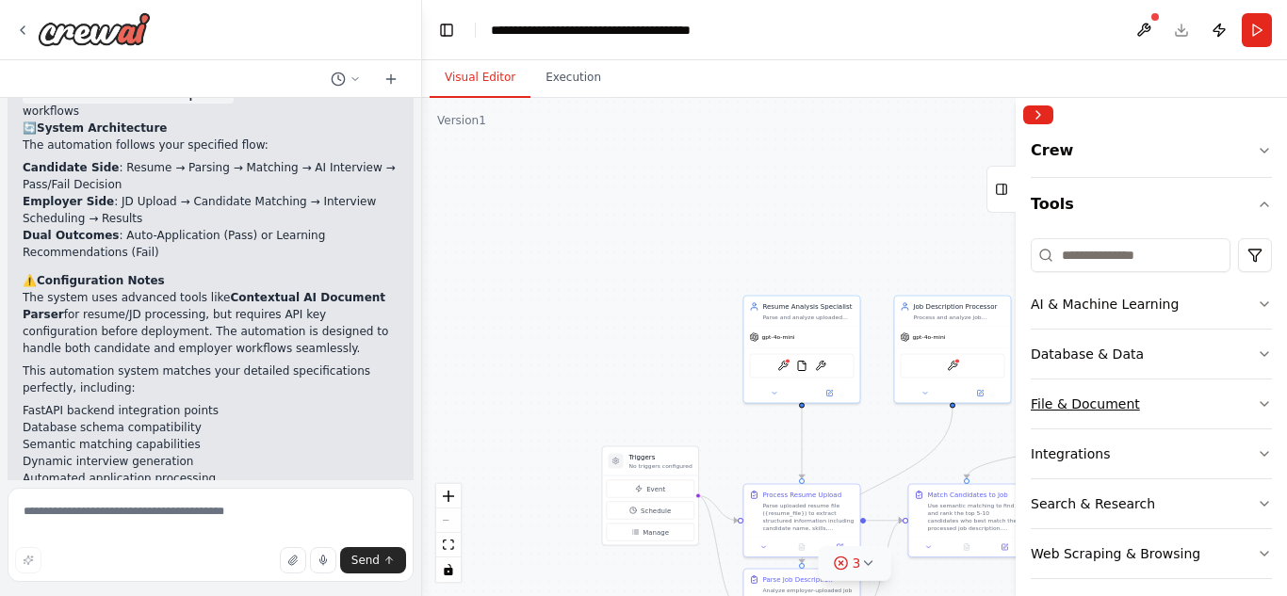
click at [1231, 406] on button "File & Document" at bounding box center [1151, 404] width 241 height 49
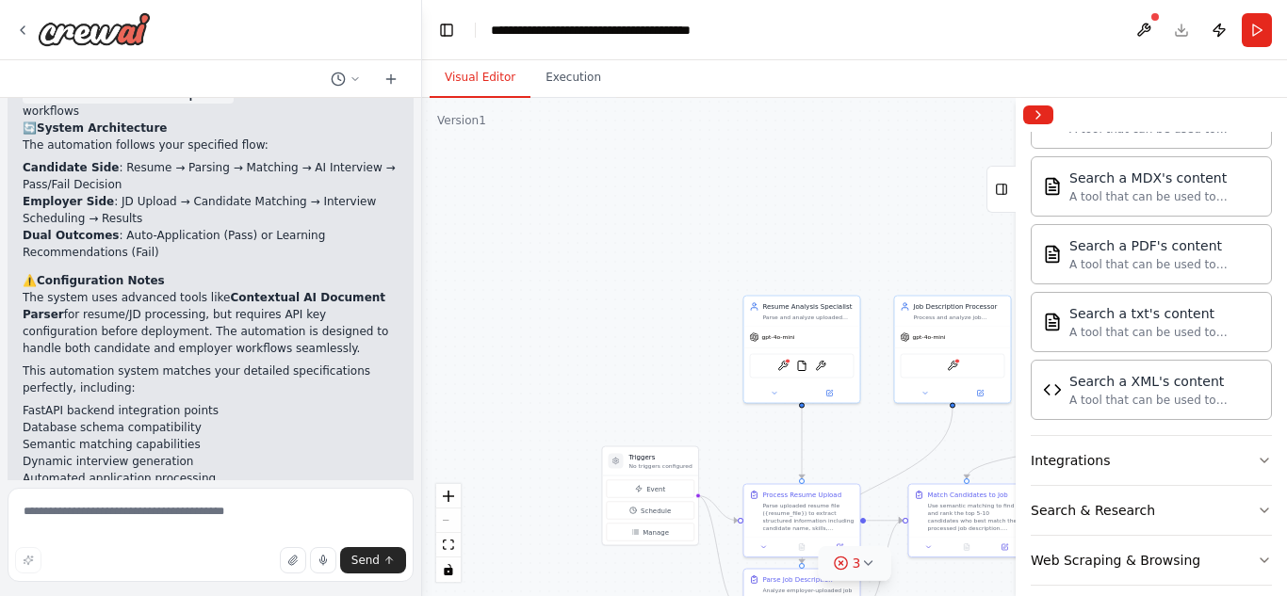
scroll to position [0, 0]
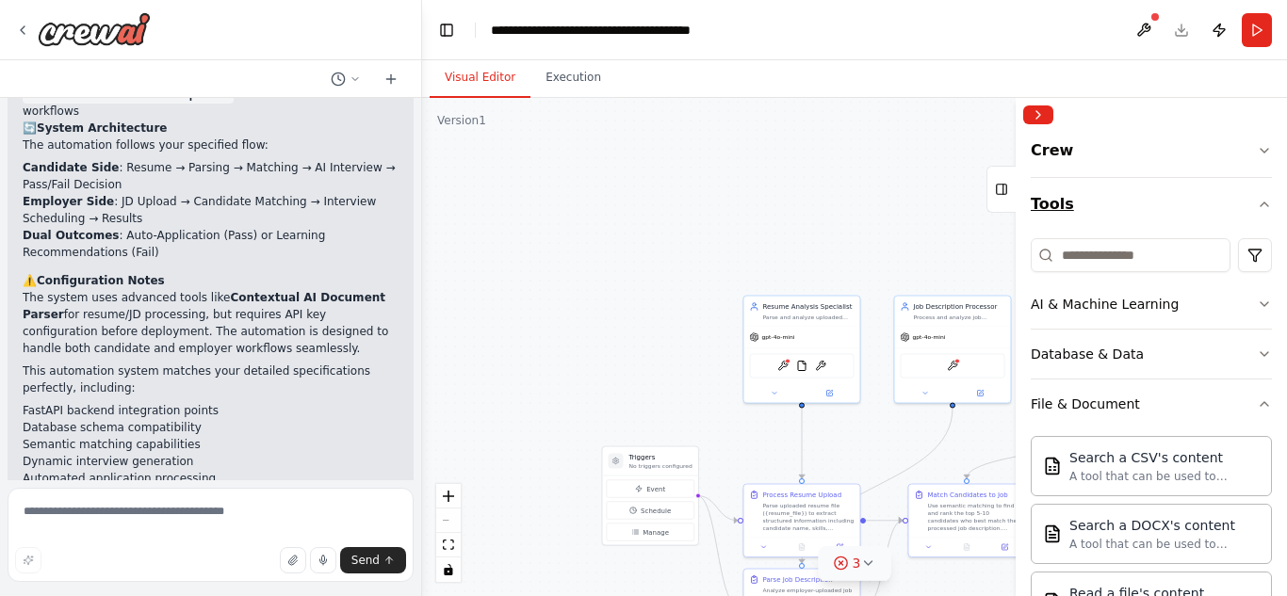
click at [1233, 201] on button "Tools" at bounding box center [1151, 204] width 241 height 53
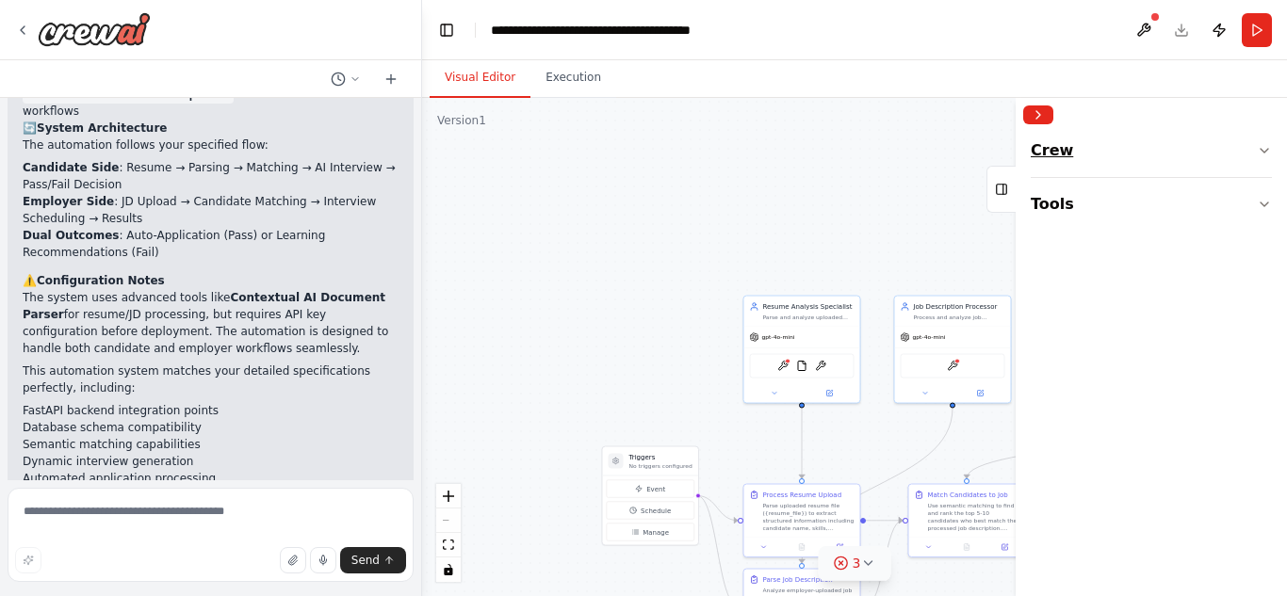
click at [1267, 155] on icon "button" at bounding box center [1264, 150] width 15 height 15
click at [1126, 257] on div "Agent" at bounding box center [1151, 256] width 241 height 43
click at [1262, 24] on button "Run" at bounding box center [1257, 30] width 30 height 34
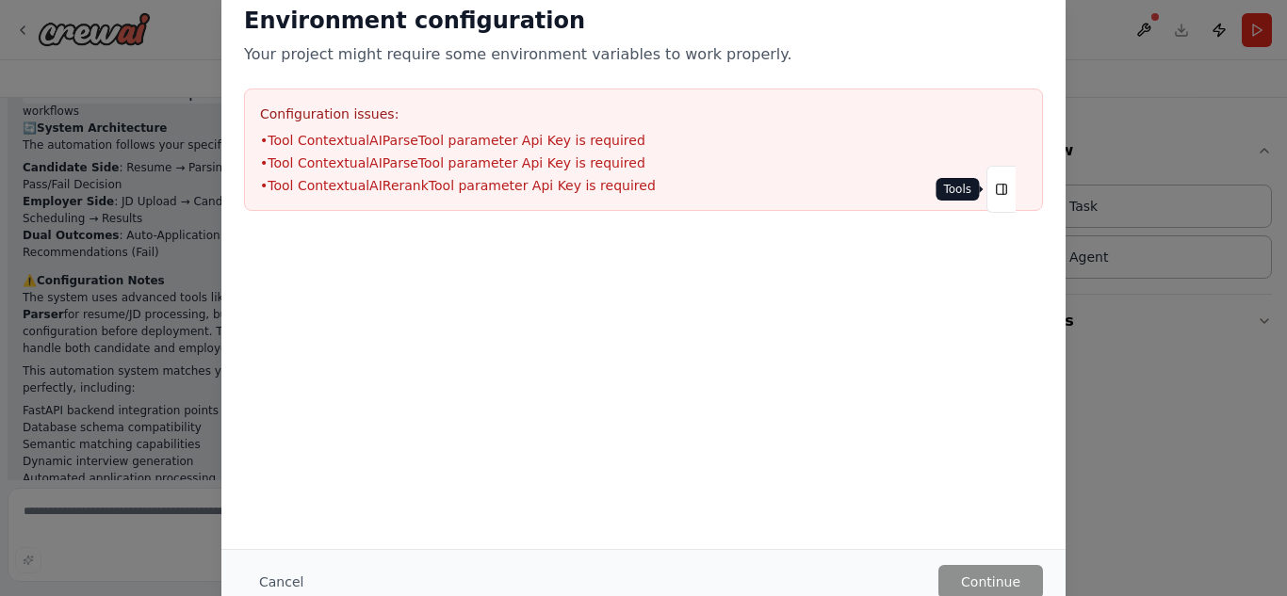
click at [1007, 189] on icon at bounding box center [1001, 189] width 13 height 30
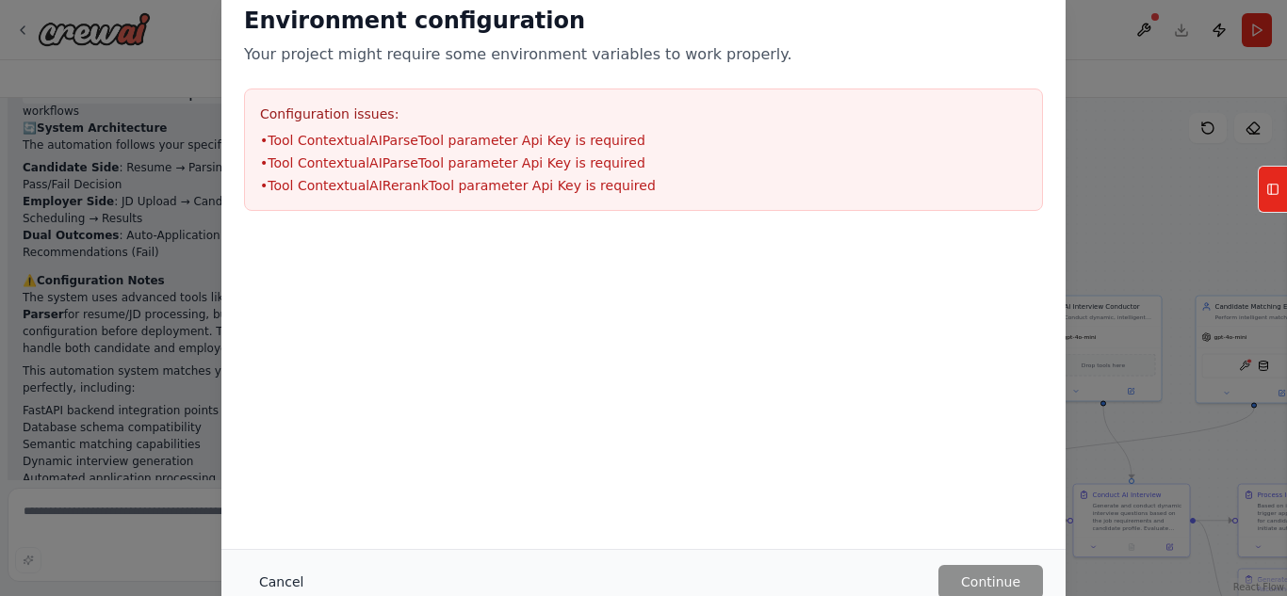
click at [286, 576] on button "Cancel" at bounding box center [281, 582] width 74 height 34
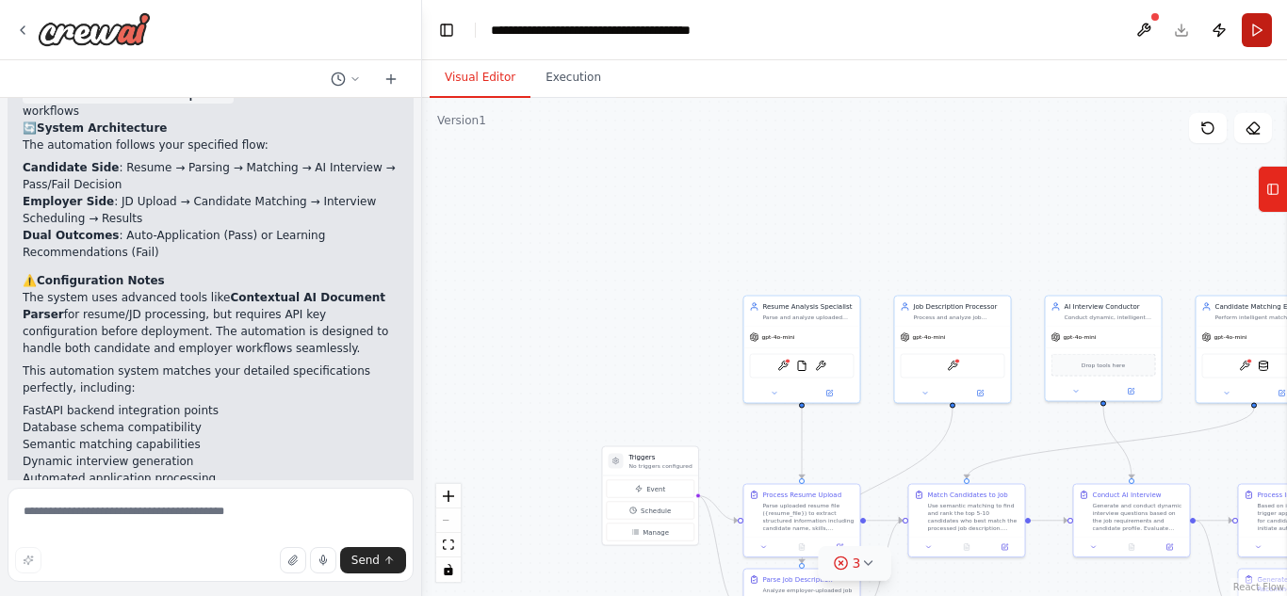
click at [1260, 32] on button "Run" at bounding box center [1257, 30] width 30 height 34
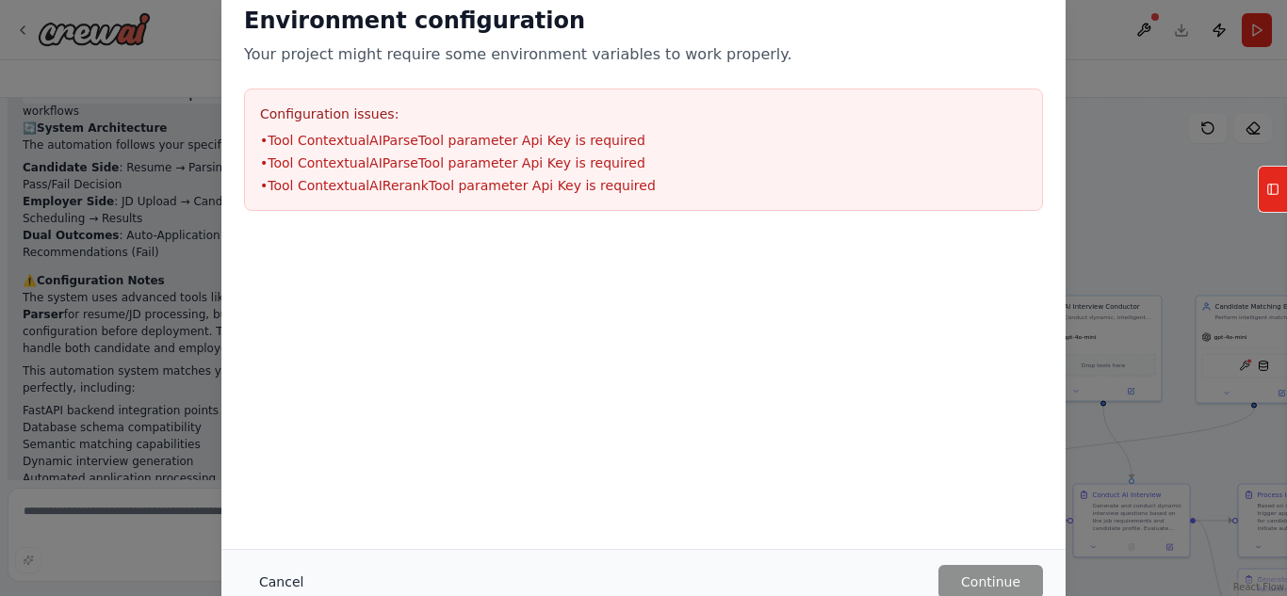
click at [278, 577] on button "Cancel" at bounding box center [281, 582] width 74 height 34
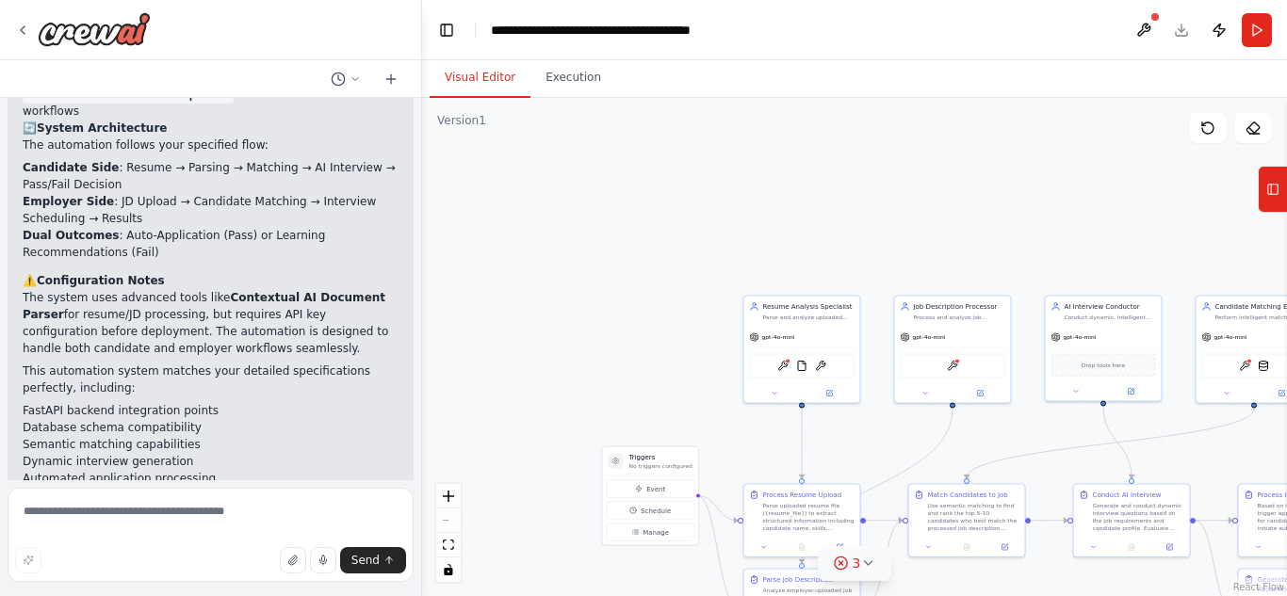
click at [915, 195] on div ".deletable-edge-delete-btn { width: 20px; height: 20px; border: 0px solid #ffff…" at bounding box center [854, 347] width 865 height 498
click at [777, 377] on div "ContextualAIParseTool FileReadTool OCRTool" at bounding box center [802, 364] width 116 height 37
click at [784, 373] on div "ContextualAIParseTool FileReadTool OCRTool" at bounding box center [802, 364] width 105 height 24
click at [777, 391] on icon at bounding box center [775, 392] width 8 height 8
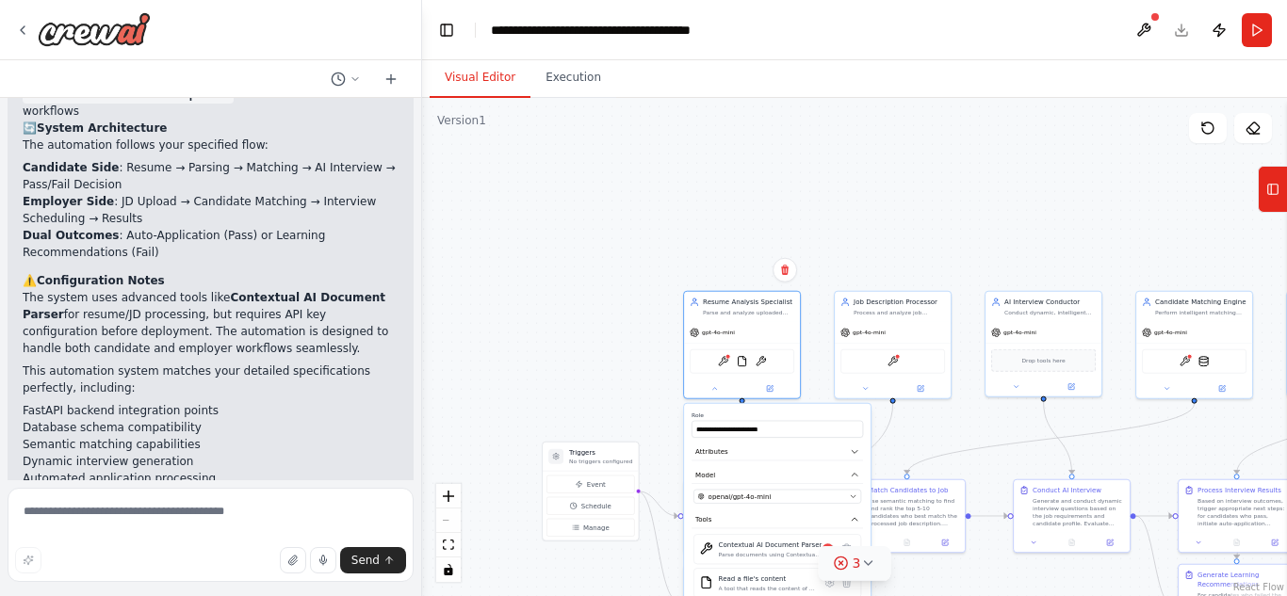
click at [810, 509] on div "**********" at bounding box center [777, 569] width 187 height 330
click at [855, 506] on div "**********" at bounding box center [777, 569] width 187 height 330
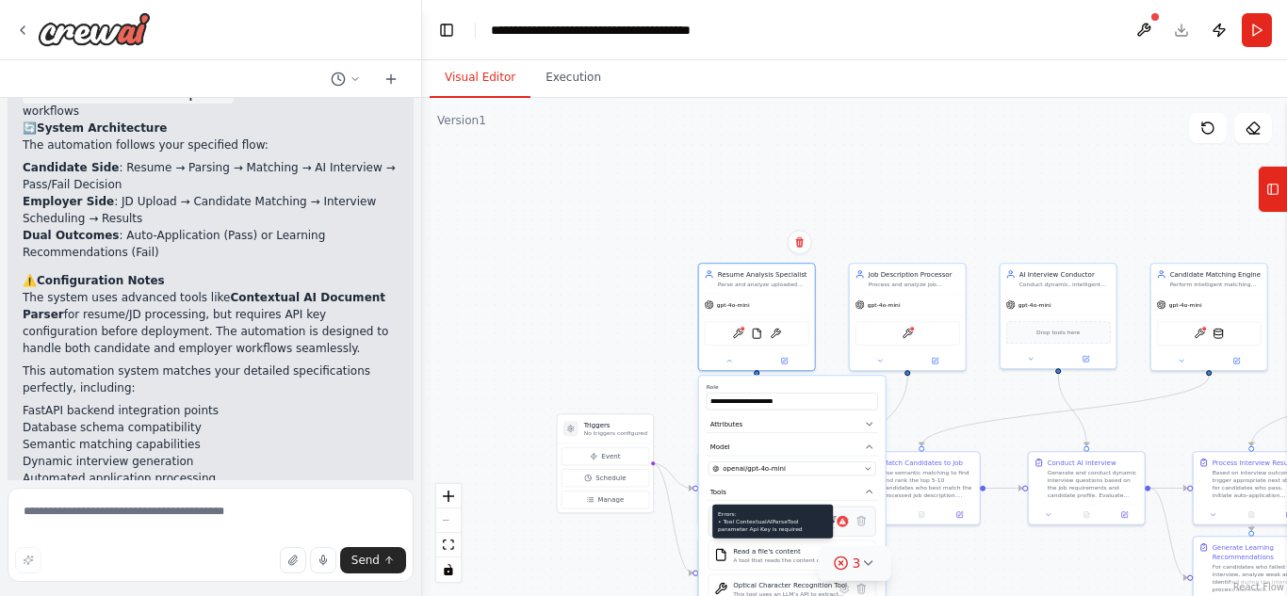
drag, startPoint x: 937, startPoint y: 278, endPoint x: 836, endPoint y: 522, distance: 264.4
click at [839, 522] on icon at bounding box center [843, 522] width 8 height 8
click at [845, 528] on button at bounding box center [844, 521] width 17 height 17
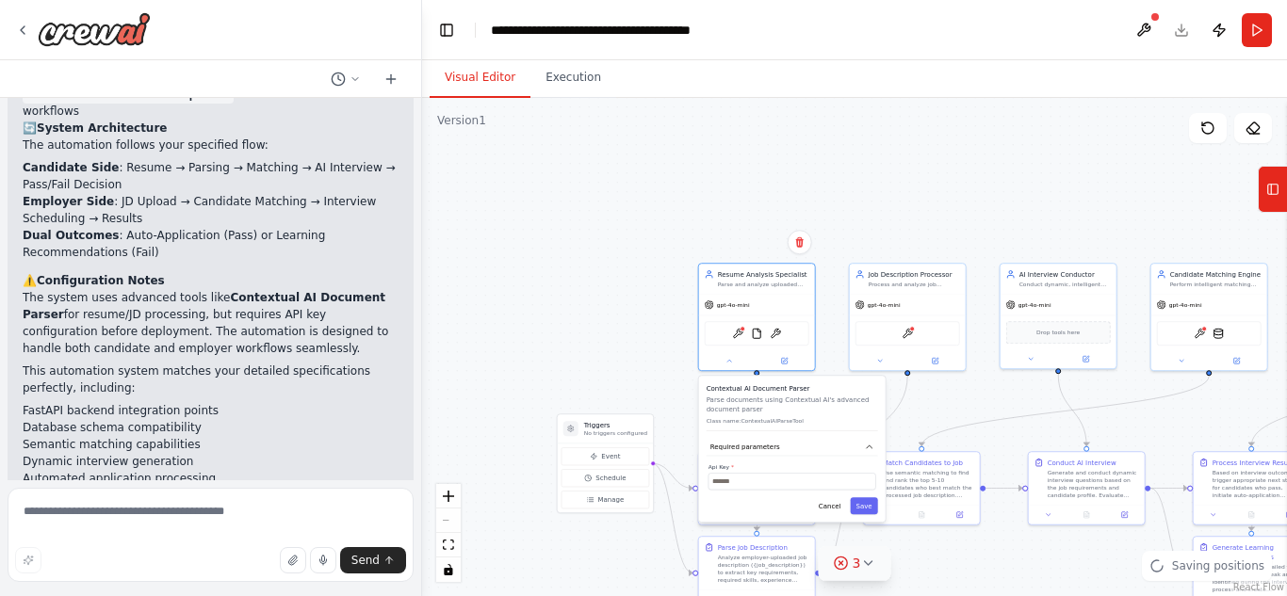
click at [776, 494] on div "Contextual AI Document Parser Parse documents using Contextual AI's advanced do…" at bounding box center [792, 449] width 187 height 146
click at [798, 486] on input "text" at bounding box center [792, 481] width 168 height 17
paste input "**********"
click at [865, 513] on button "Save" at bounding box center [863, 505] width 27 height 17
click at [835, 485] on input "**********" at bounding box center [792, 481] width 168 height 17
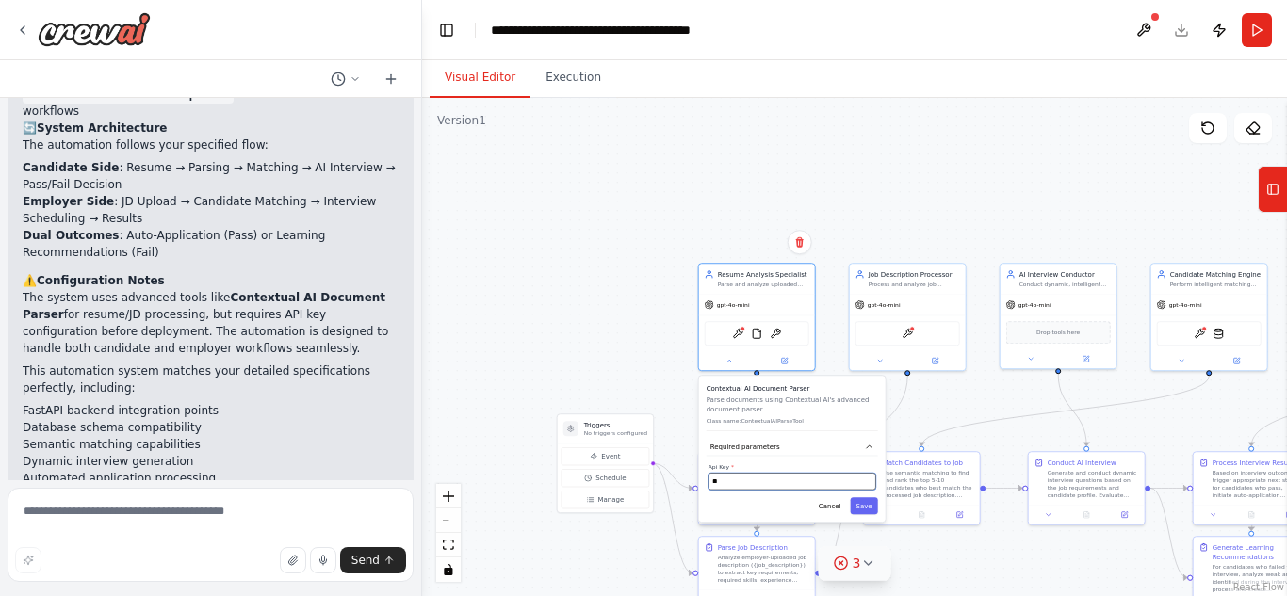
type input "*"
paste input "**********"
type input "**********"
click at [869, 505] on button "Save" at bounding box center [863, 505] width 27 height 17
click at [447, 541] on icon "fit view" at bounding box center [448, 545] width 11 height 10
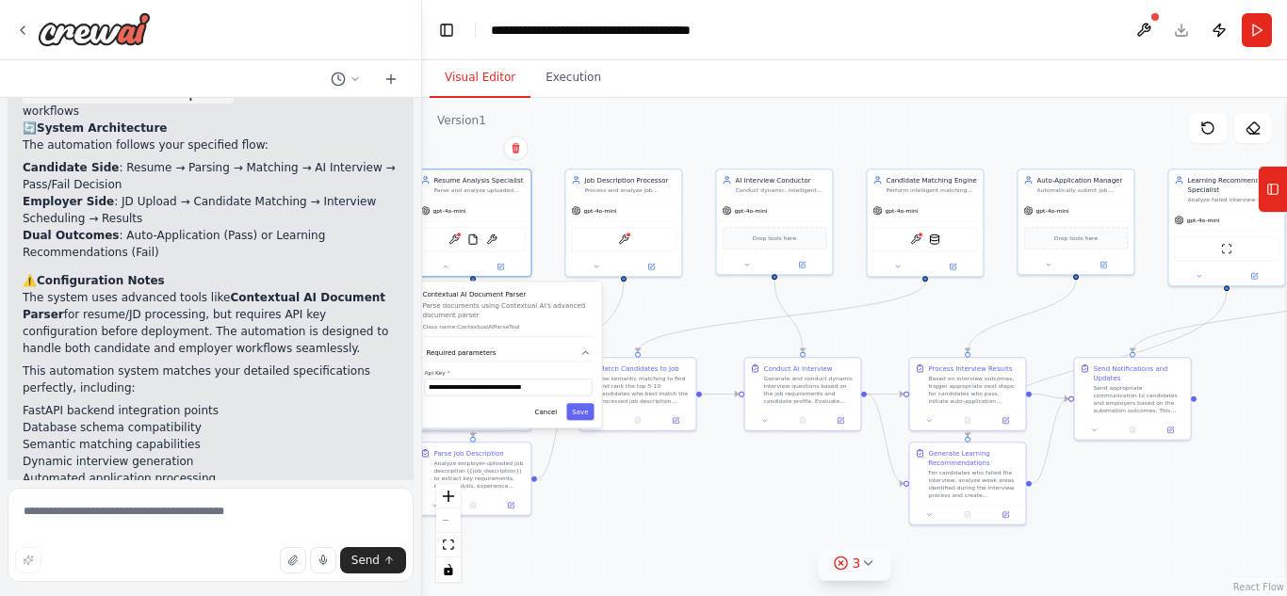
click at [650, 454] on div ".deletable-edge-delete-btn { width: 20px; height: 20px; border: 0px solid #ffff…" at bounding box center [854, 347] width 865 height 498
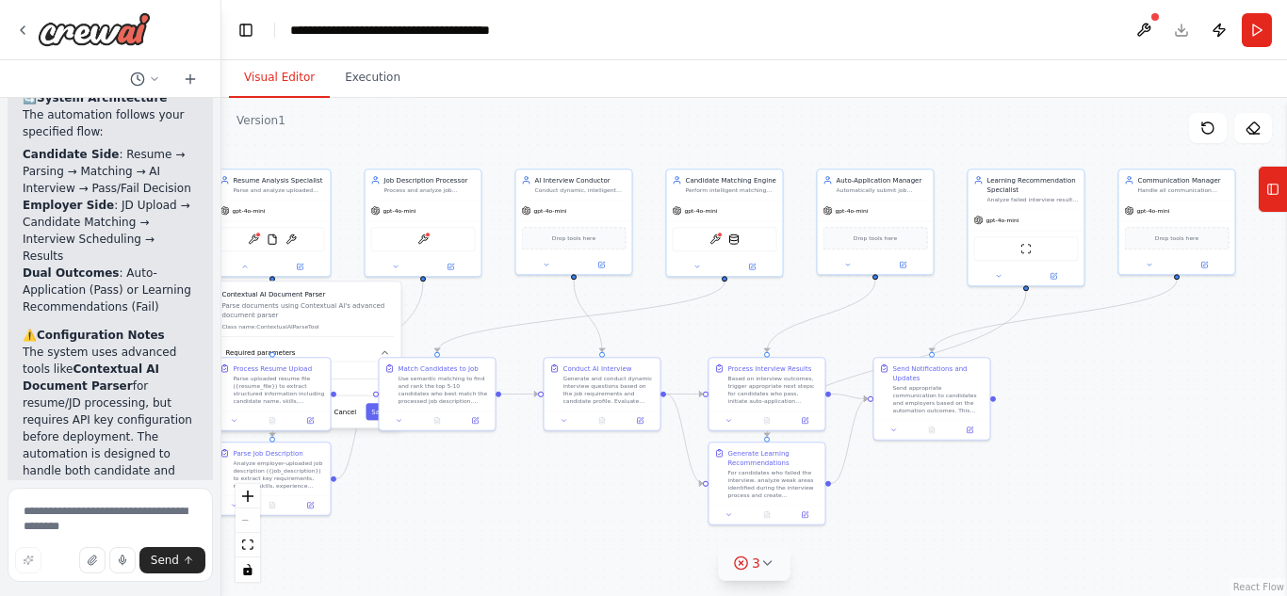
scroll to position [14218, 0]
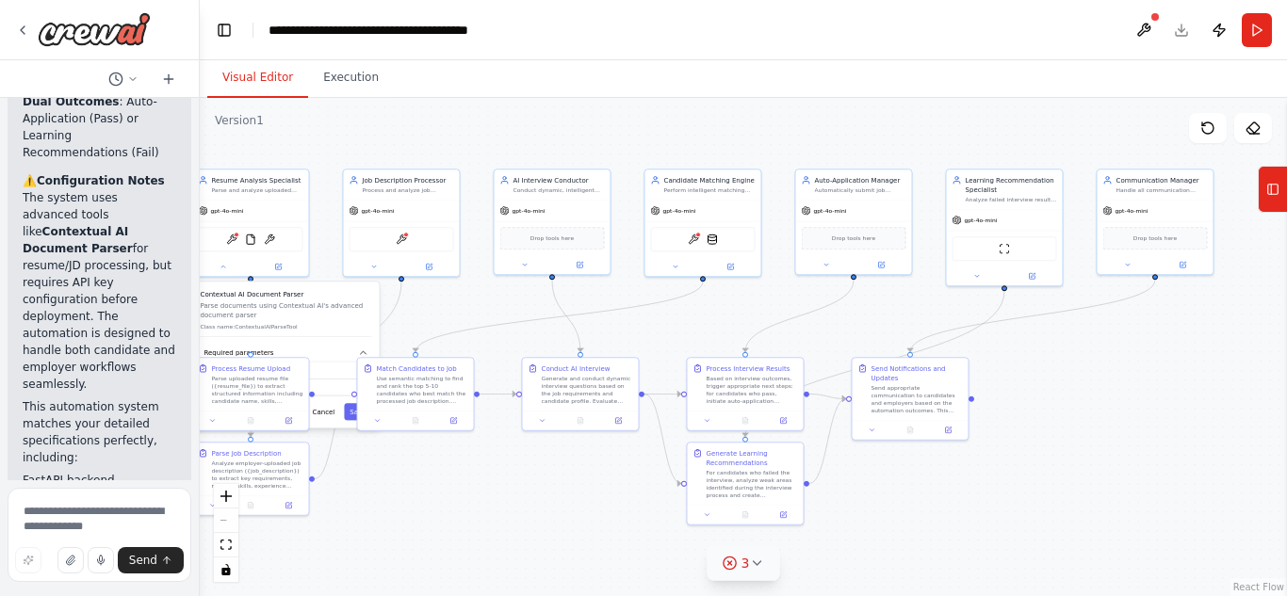
drag, startPoint x: 417, startPoint y: 267, endPoint x: 0, endPoint y: 288, distance: 417.9
click at [0, 288] on div "┌───────────────────┬───────────────────────┐ │ If Pass --> [Auto-Apply Engine]…" at bounding box center [100, 298] width 200 height 596
click at [696, 241] on img at bounding box center [693, 237] width 11 height 11
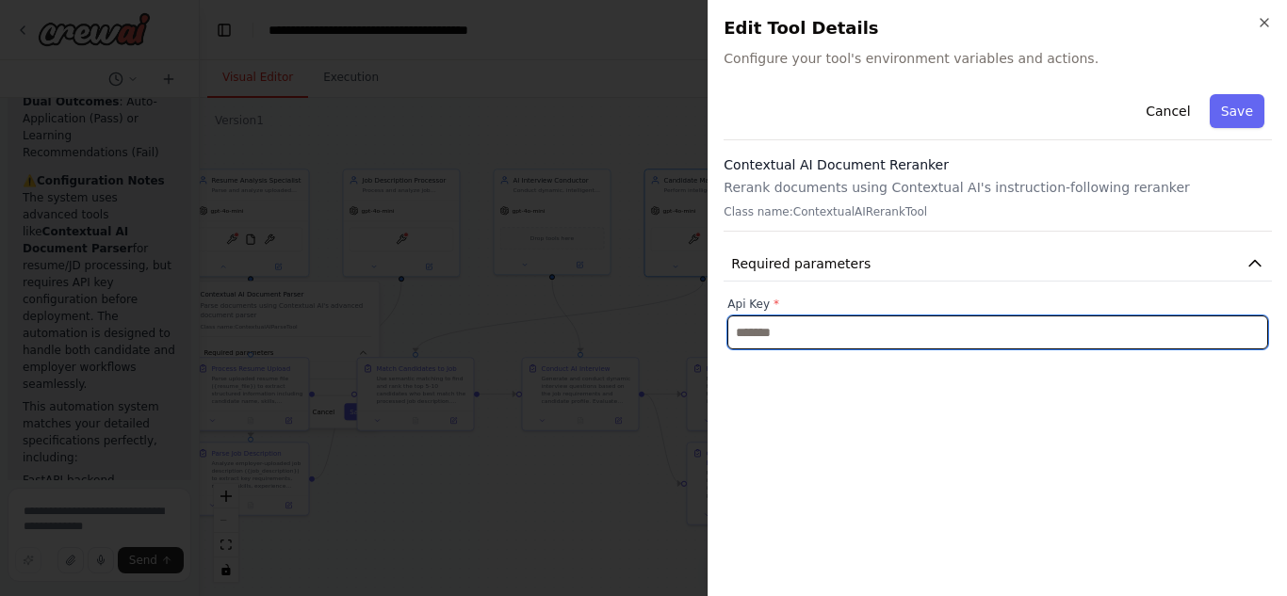
click at [782, 332] on input "text" at bounding box center [997, 333] width 541 height 34
paste input "**********"
type input "**********"
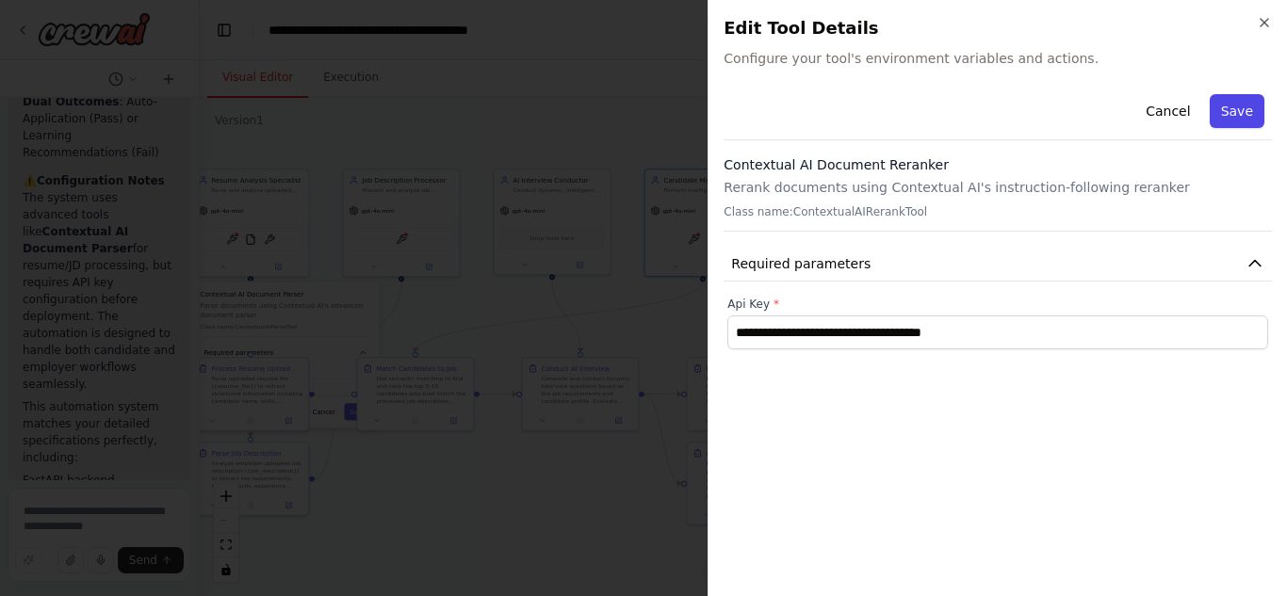
click at [1241, 118] on button "Save" at bounding box center [1237, 111] width 55 height 34
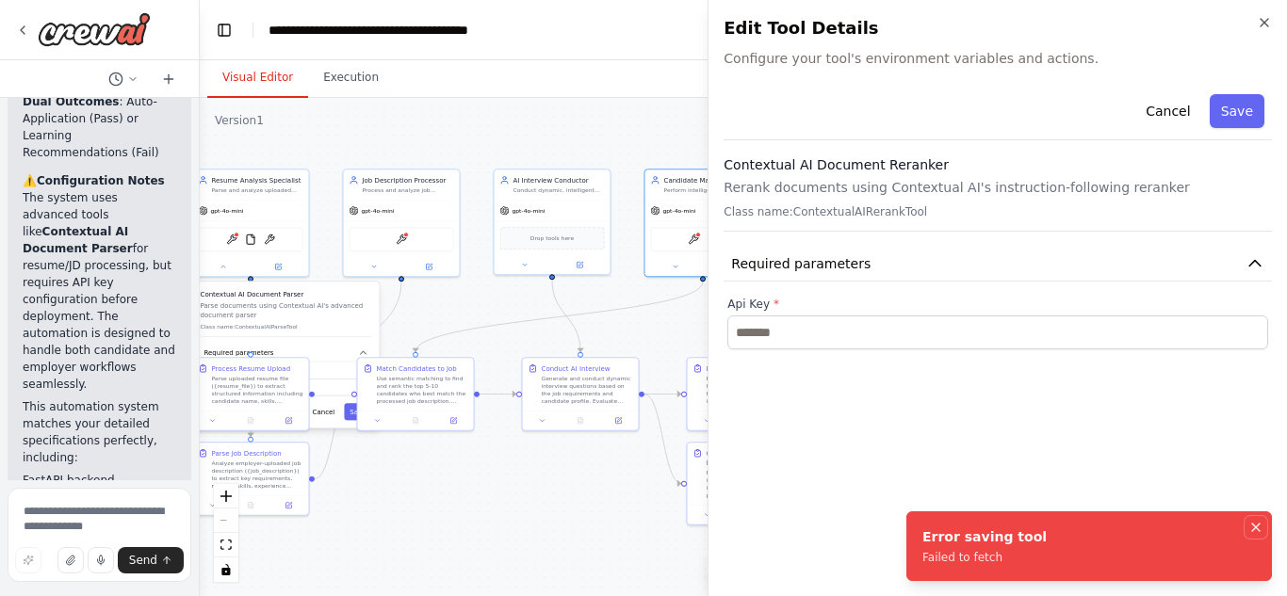
click at [1250, 531] on icon "Notifications (F8)" at bounding box center [1255, 527] width 15 height 15
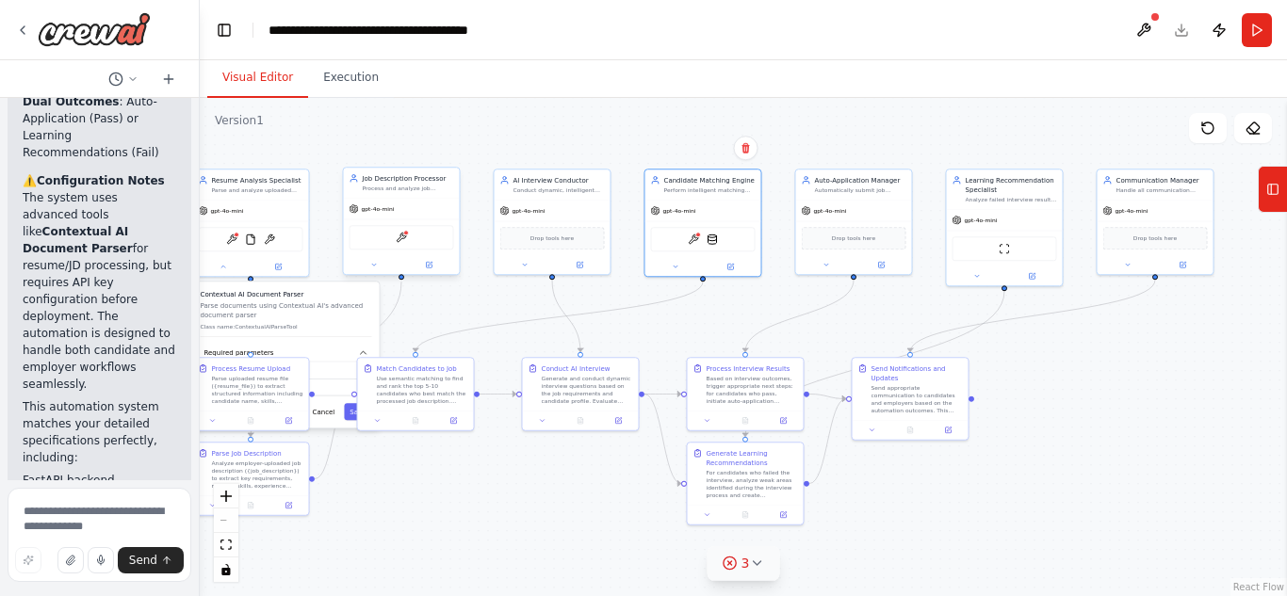
click at [403, 248] on div "ContextualAIParseTool" at bounding box center [402, 237] width 105 height 24
click at [407, 243] on div "ContextualAIParseTool" at bounding box center [402, 237] width 105 height 24
click at [232, 242] on img at bounding box center [231, 237] width 11 height 11
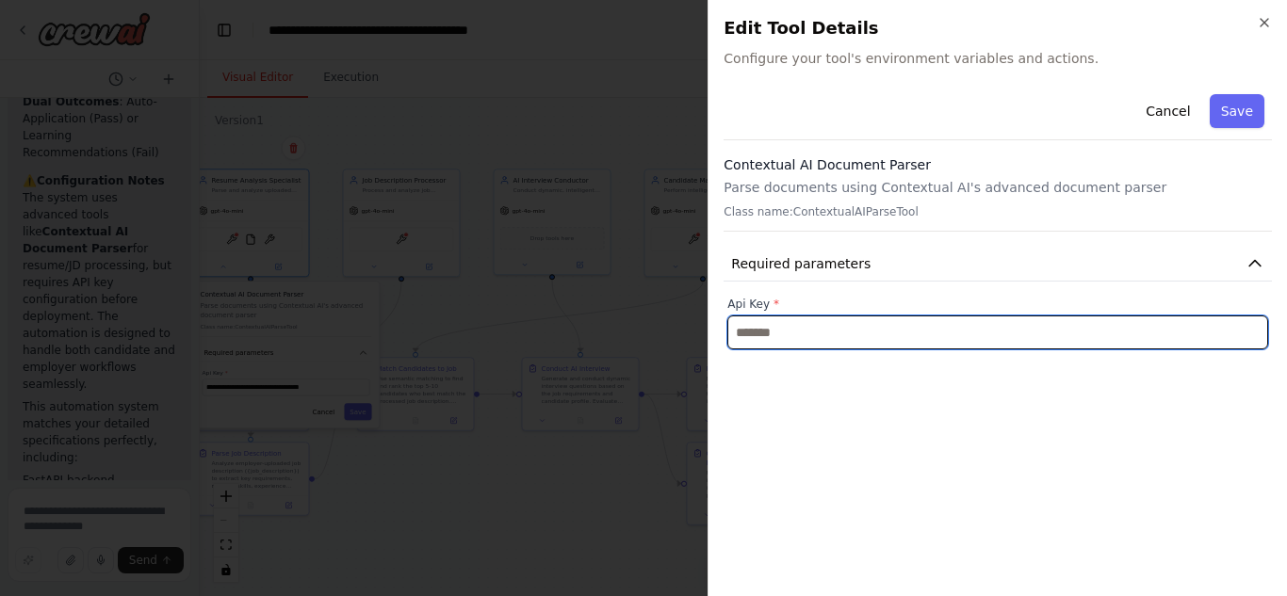
click at [1010, 334] on input "text" at bounding box center [997, 333] width 541 height 34
click at [1099, 322] on input "text" at bounding box center [997, 333] width 541 height 34
paste input "**********"
type input "**********"
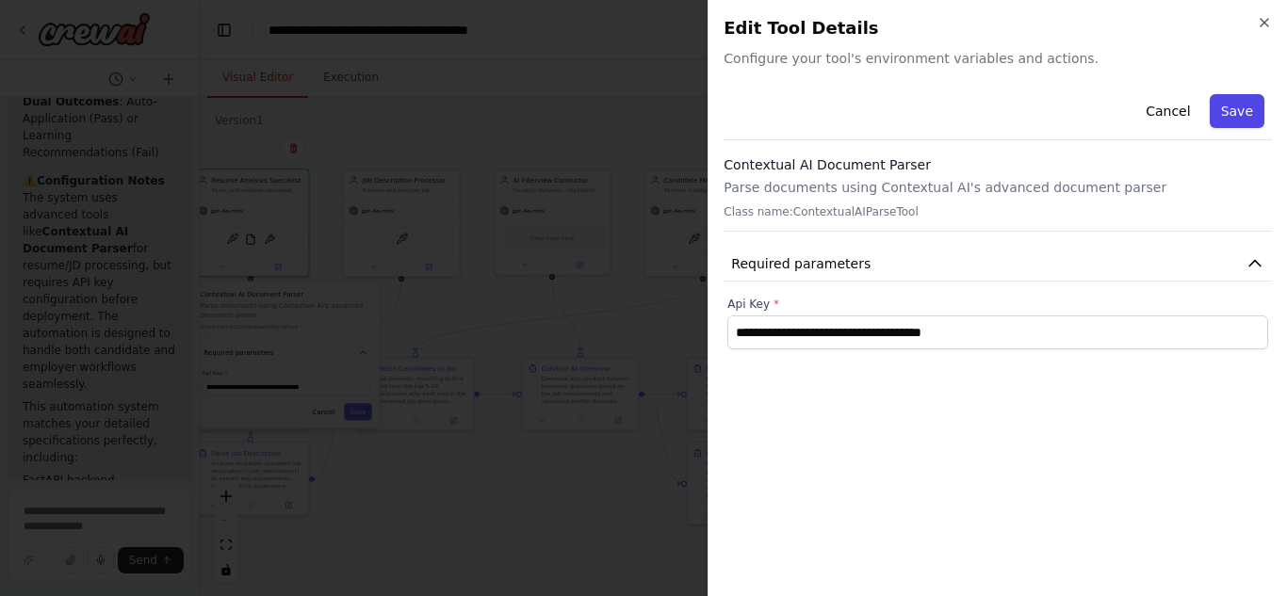
click at [1231, 99] on button "Save" at bounding box center [1237, 111] width 55 height 34
